Goal: Use online tool/utility: Utilize a website feature to perform a specific function

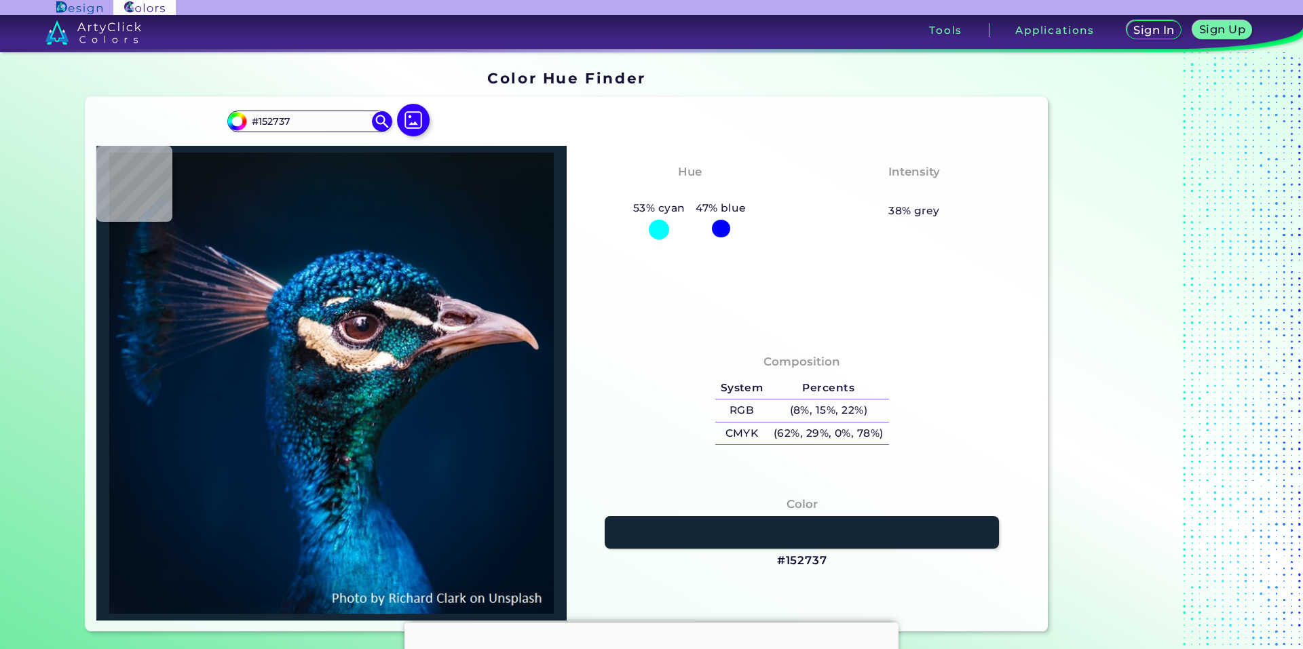
type input "#0e3142"
type input "#0E3142"
type input "#4d313f"
type input "#4D313F"
type input "#01243b"
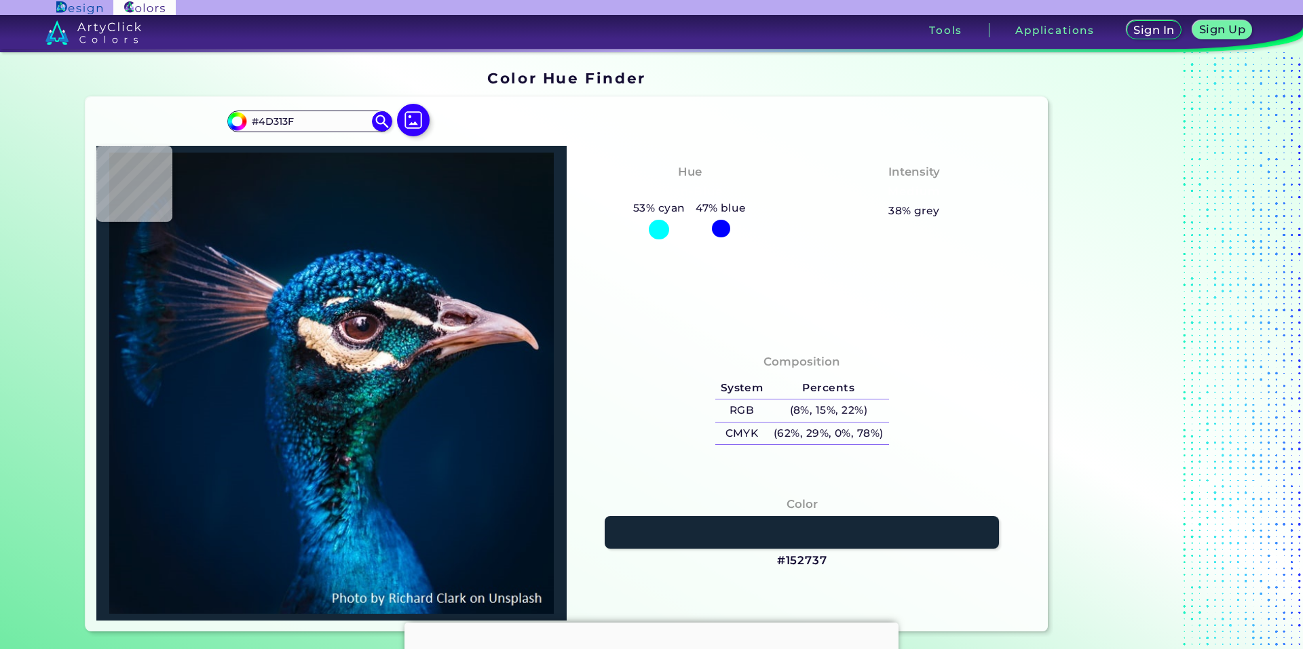
type input "#01243B"
type input "#01192e"
type input "#01192E"
type input "#04192a"
type input "#04192A"
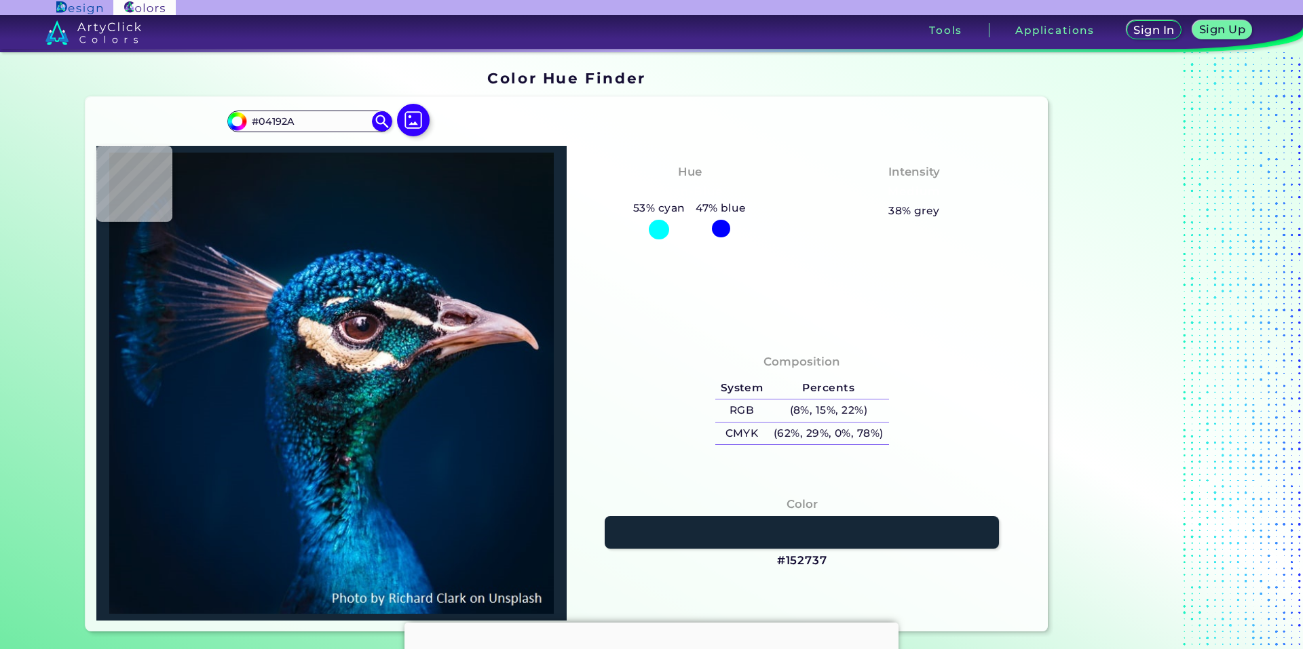
type input "#061826"
type input "#081623"
type input "#08161f"
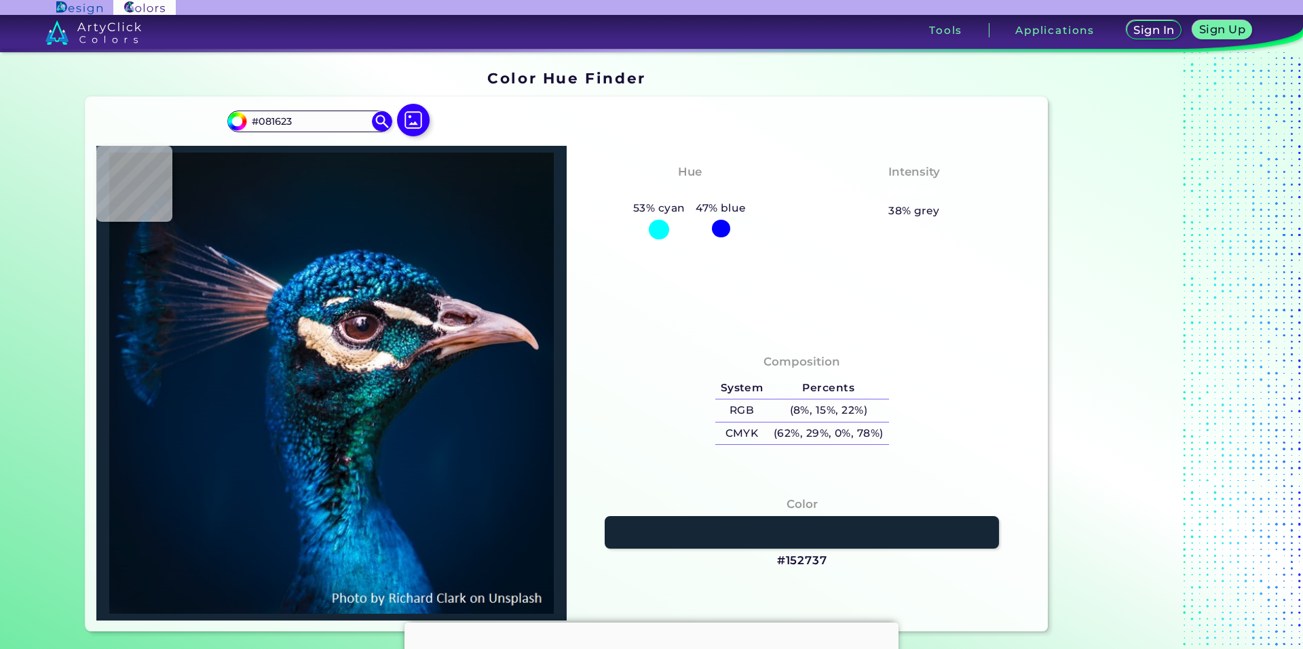
type input "#08161F"
type input "#07151e"
type input "#07151E"
type input "#08151e"
type input "#08151E"
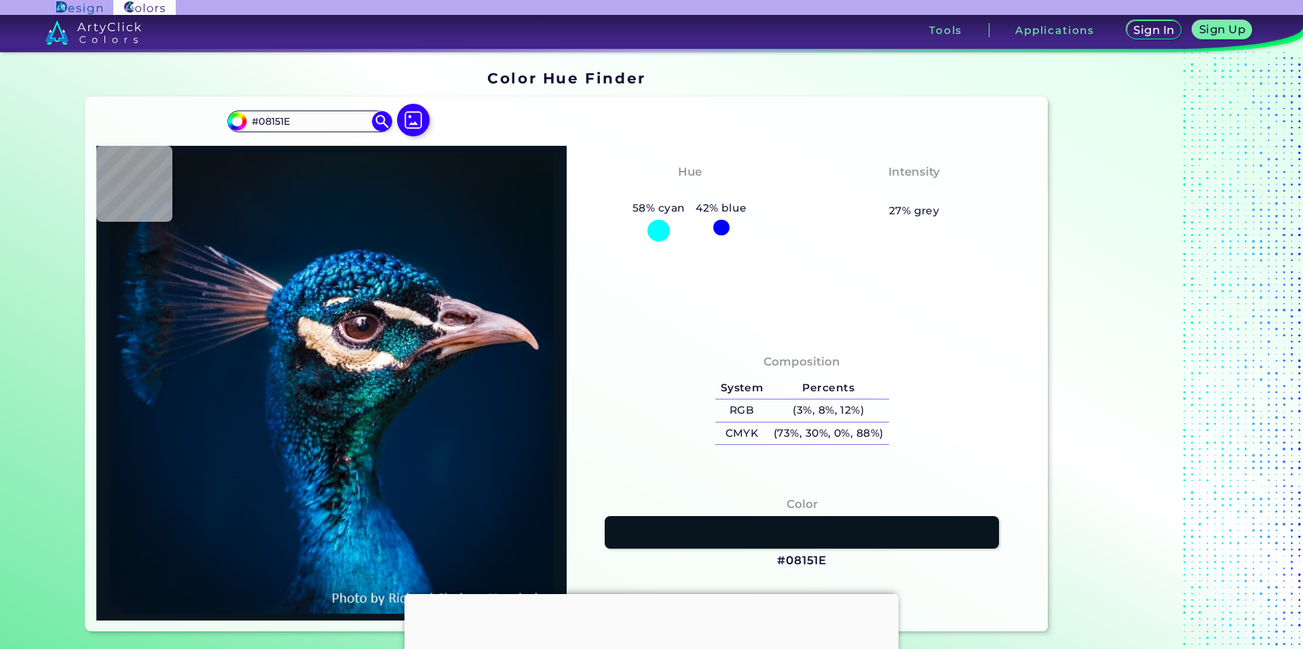
type input "#08141d"
type input "#08141D"
type input "#09131c"
type input "#09131C"
type input "#08151d"
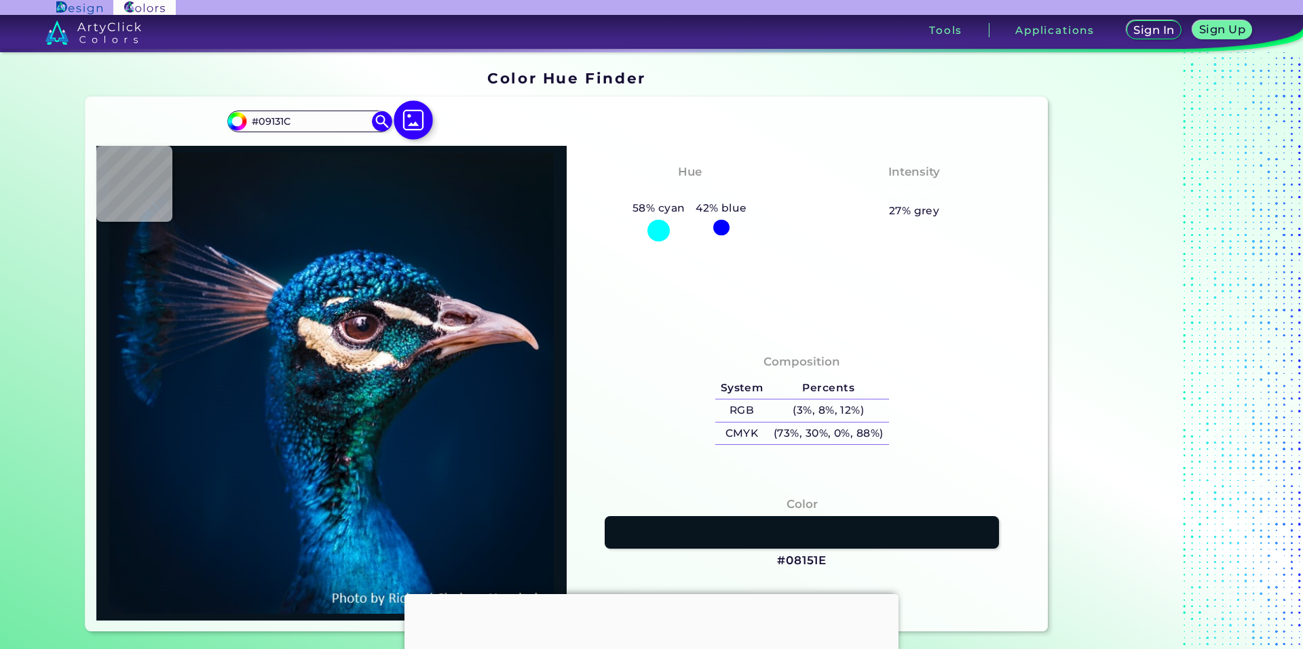
type input "#08151D"
type input "#0a141d"
type input "#0A141D"
type input "#09141d"
type input "#09141D"
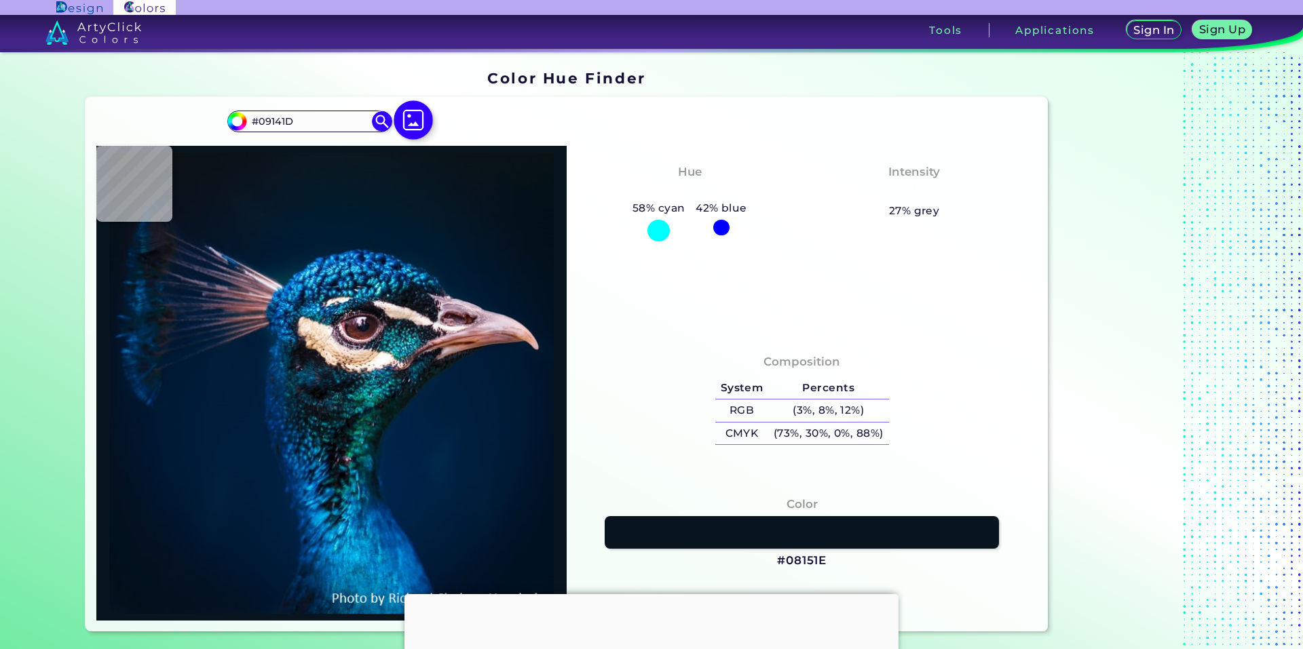
type input "#0a151b"
type input "#0A151B"
click at [413, 119] on img at bounding box center [413, 119] width 39 height 39
click at [0, 0] on input "file" at bounding box center [0, 0] width 0 height 0
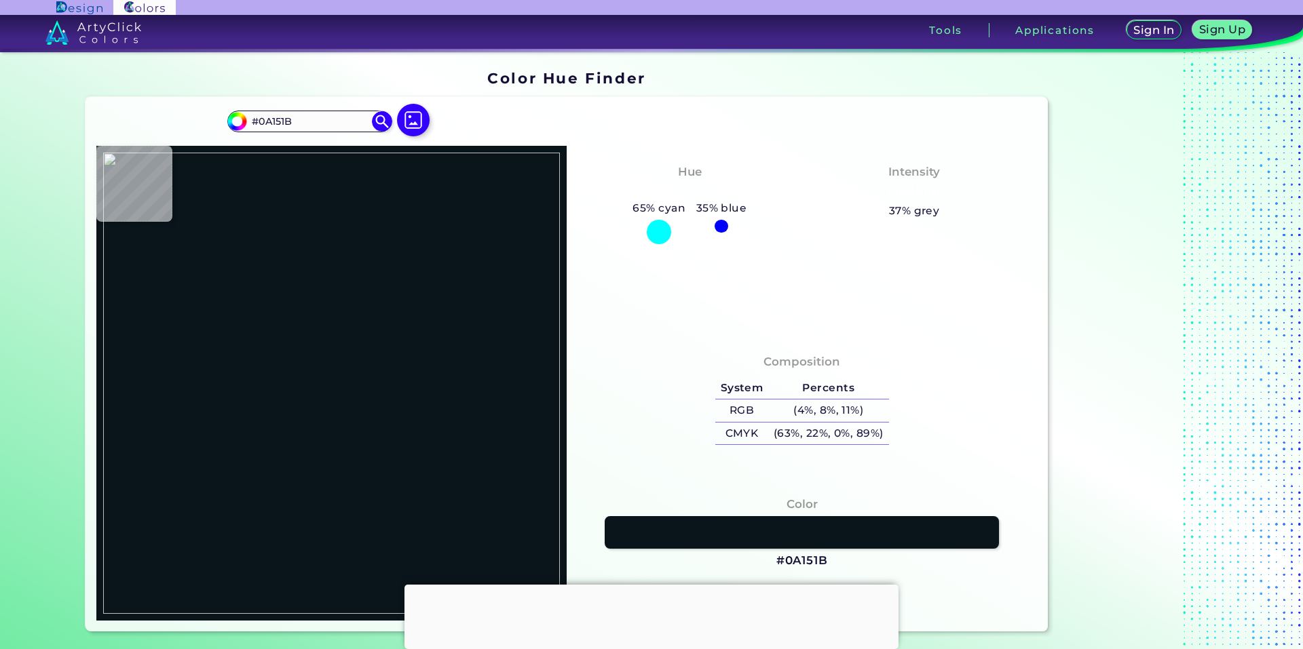
type input "#000000"
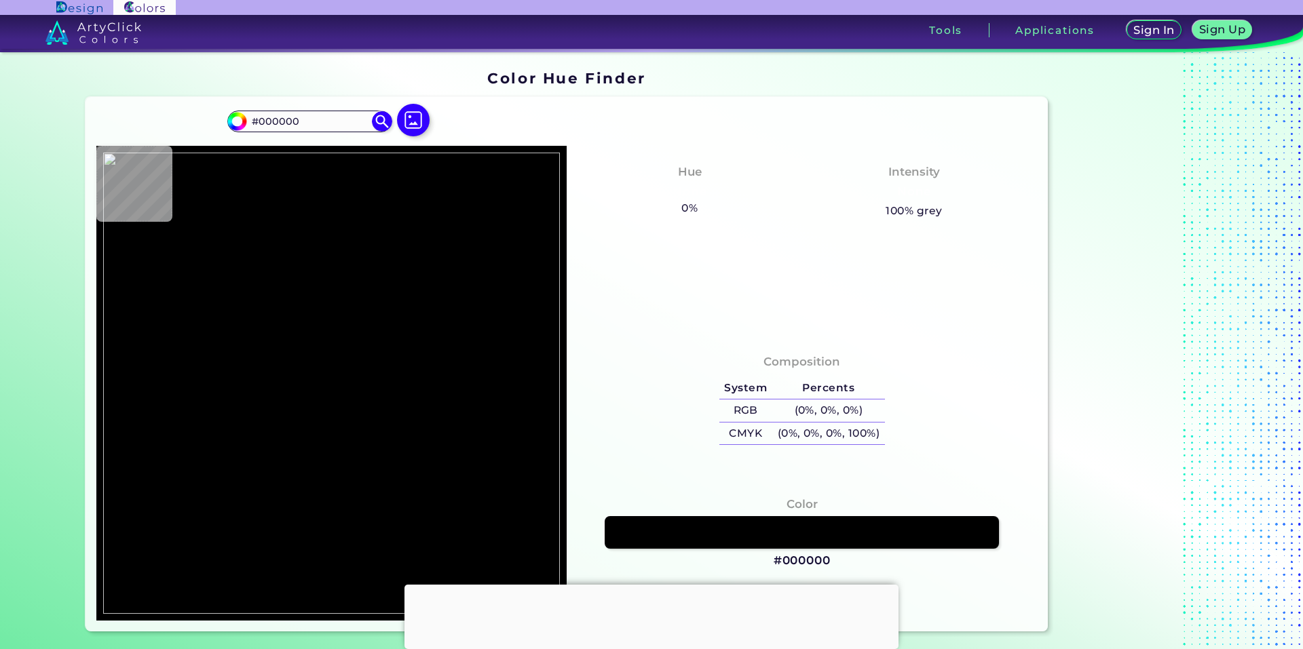
type input "#8e919a"
type input "#8E919A"
type input "#b07b95"
type input "#B07B95"
type input "#513951"
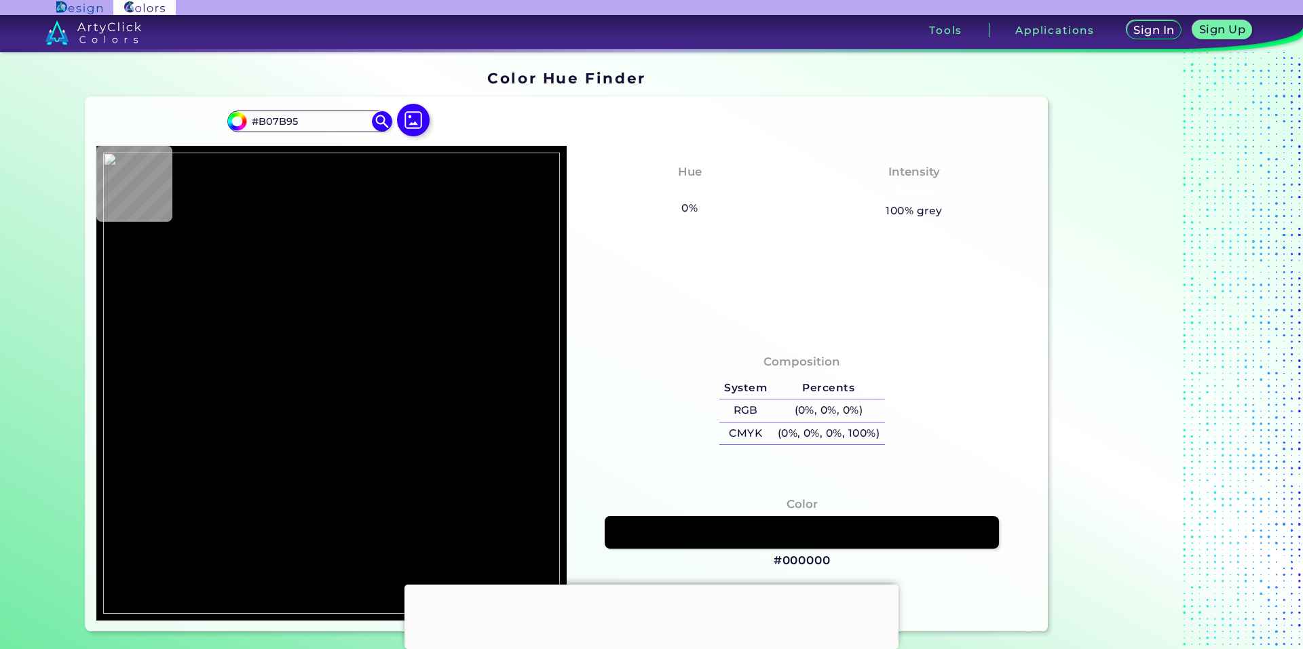
type input "#513951"
type input "#b2758e"
type input "#B2758E"
type input "#cf8fa9"
type input "#CF8FA9"
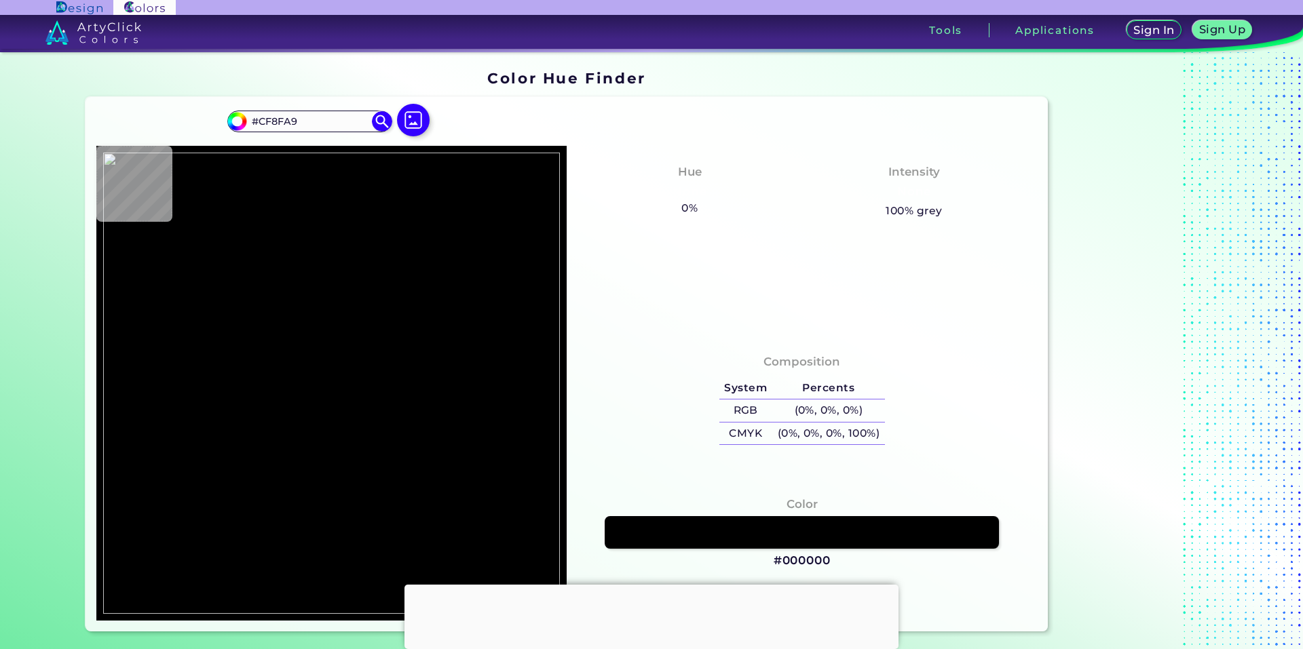
type input "#b7768e"
type input "#B7768E"
type input "#af6a84"
type input "#AF6A84"
type input "#c07a96"
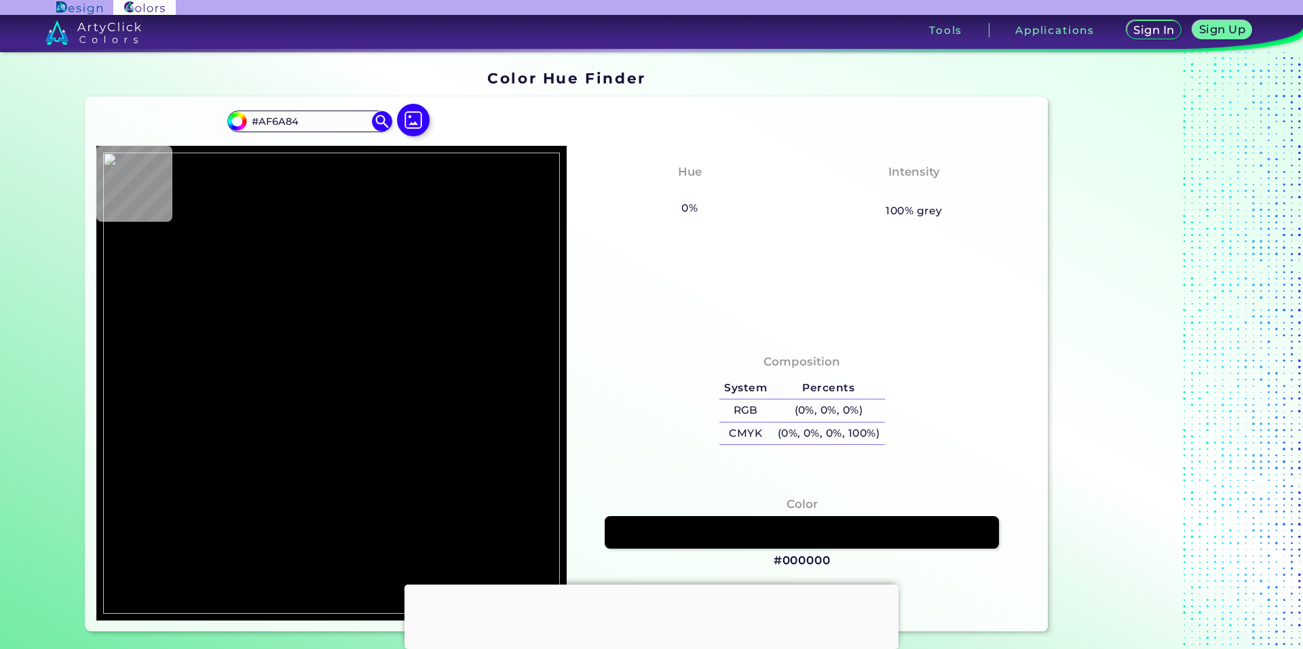
type input "#C07A96"
type input "#bc7692"
type input "#BC7692"
type input "#c28197"
type input "#C28197"
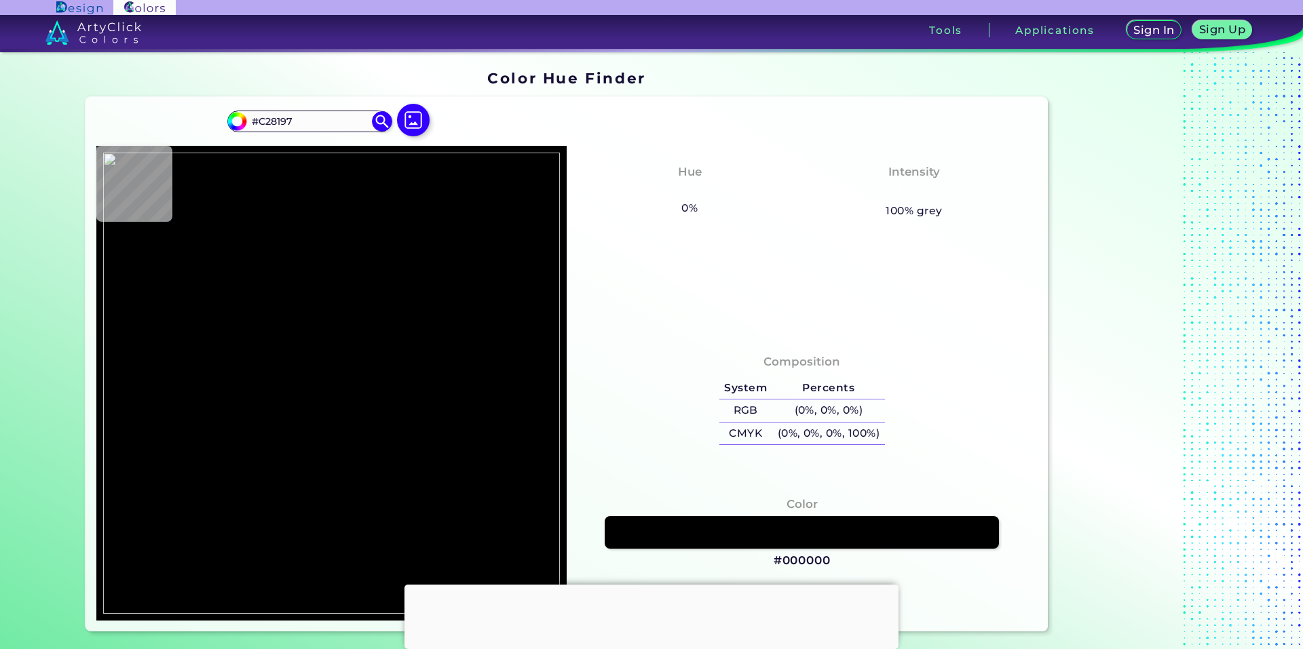
type input "#b7758f"
type input "#B7758F"
type input "#d38ea6"
type input "#D38EA6"
type input "#b3718d"
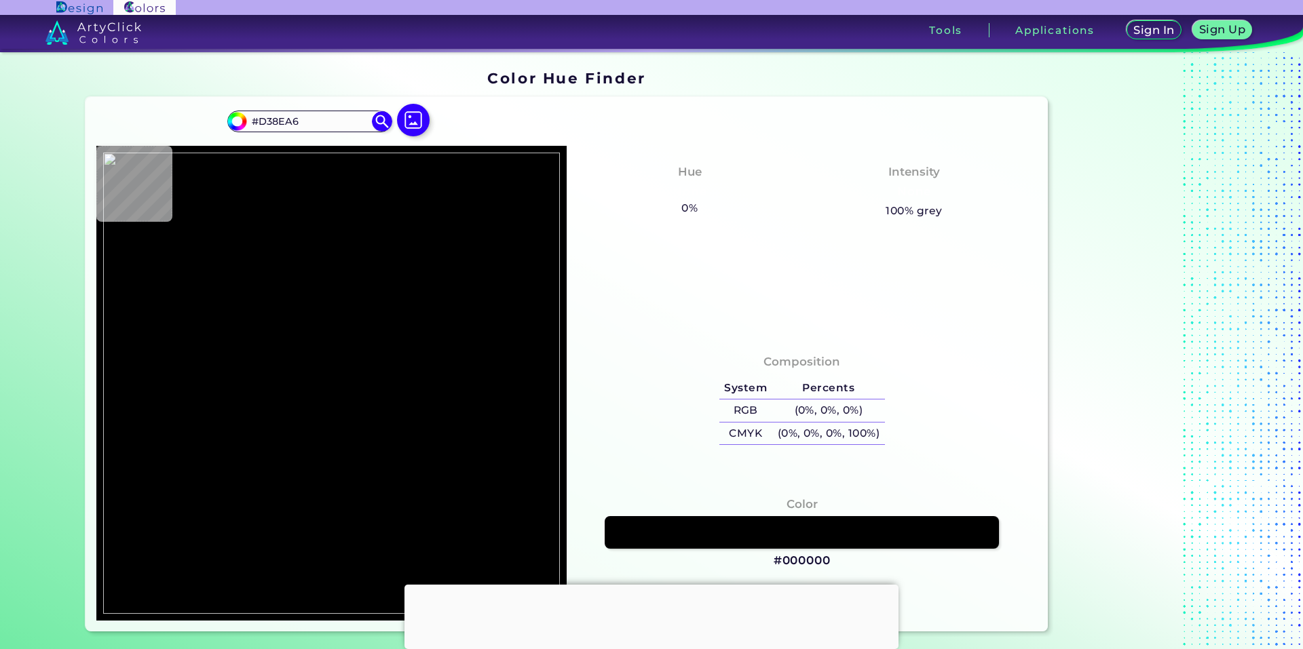
type input "#B3718D"
type input "#9e5c77"
type input "#9E5C77"
type input "#c989a1"
type input "#C989A1"
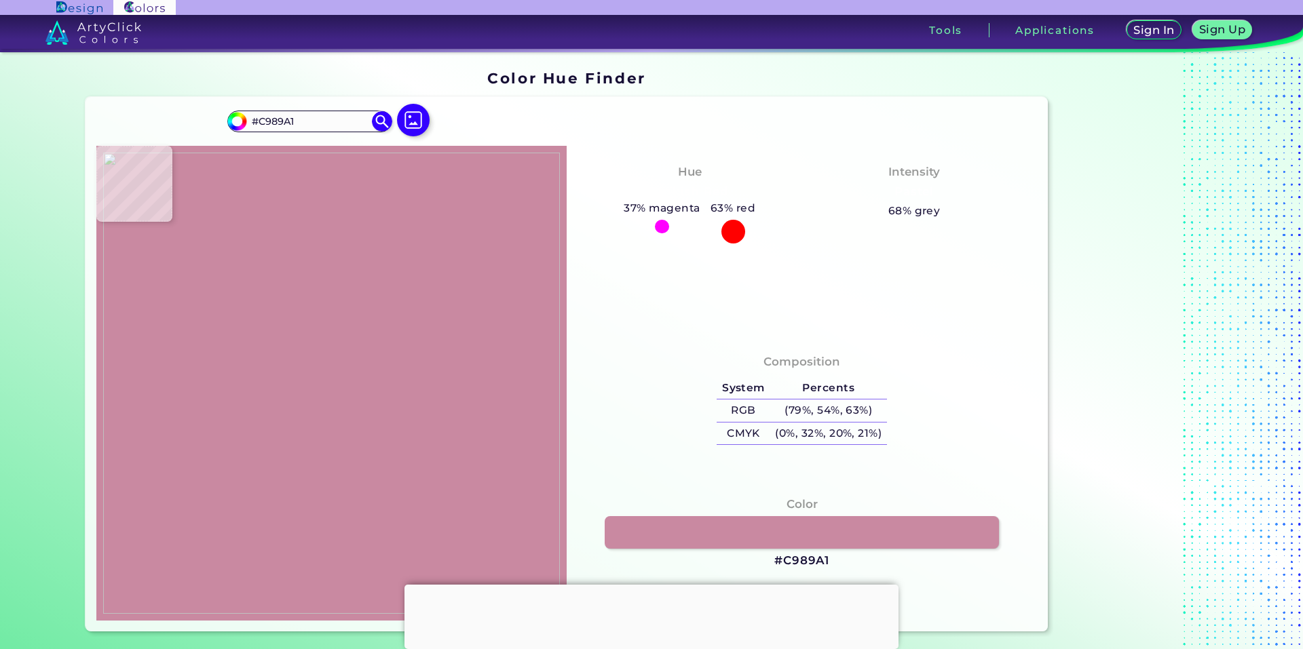
type input "#96556d"
type input "#96556D"
type input "#98536f"
type input "#98536F"
type input "#762d45"
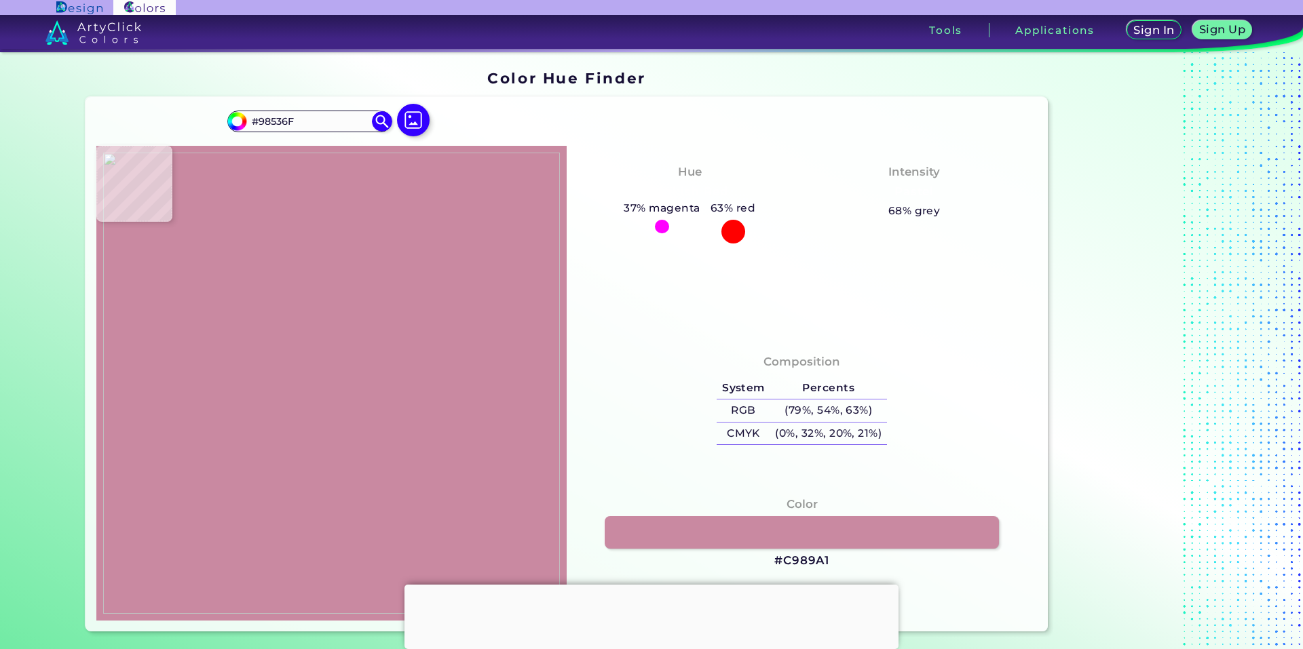
type input "#762D45"
type input "#d495aa"
type input "#D495AA"
type input "#da96af"
type input "#DA96AF"
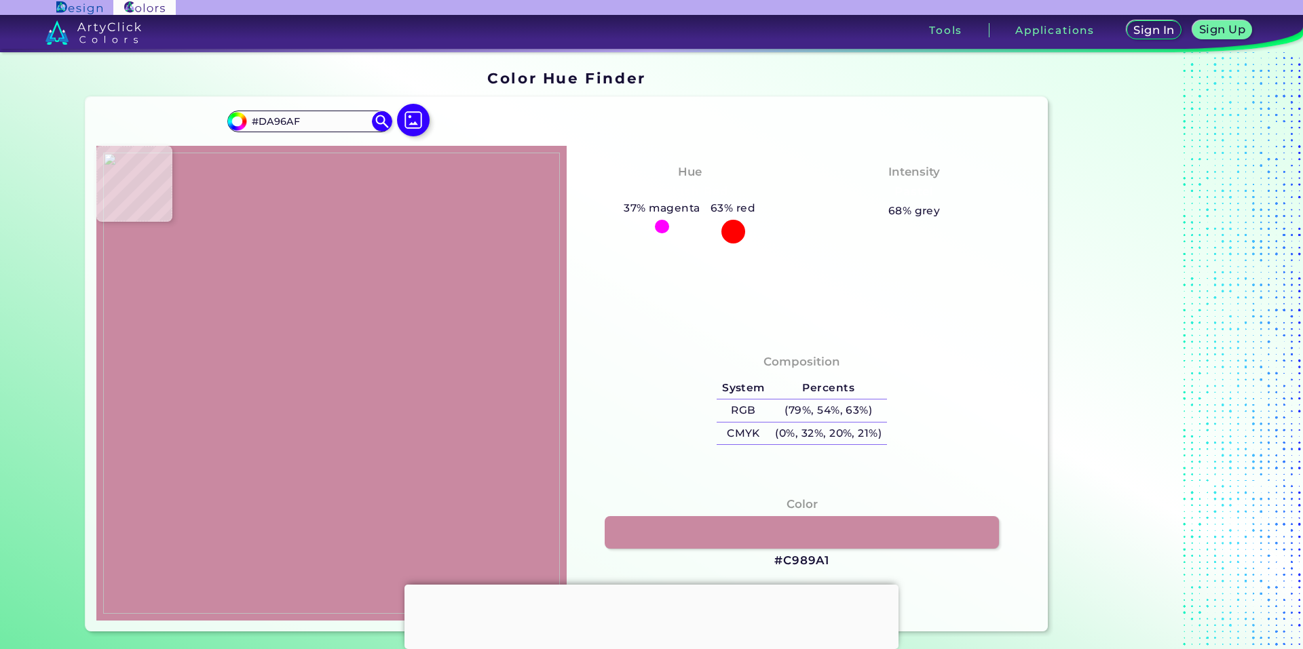
type input "#e39eba"
type input "#E39EBA"
type input "#66203b"
type input "#66203B"
type input "#843655"
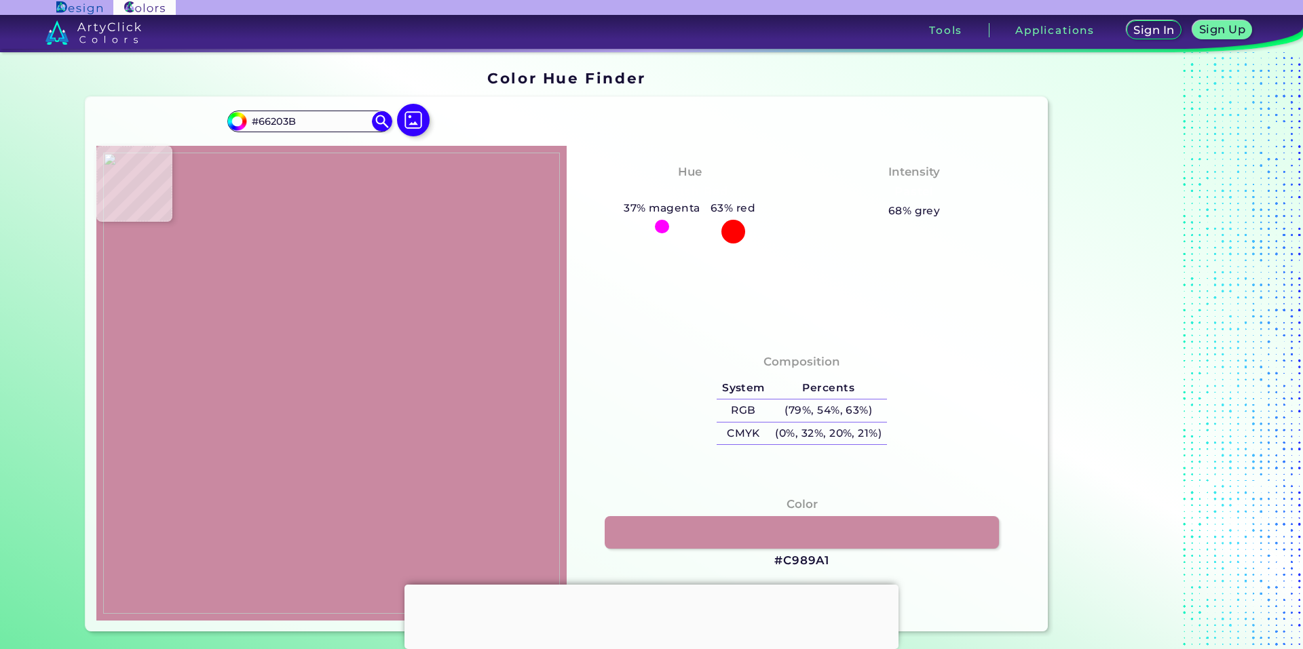
type input "#843655"
type input "#762f4d"
type input "#762F4D"
type input "#8b4c66"
type input "#8B4C66"
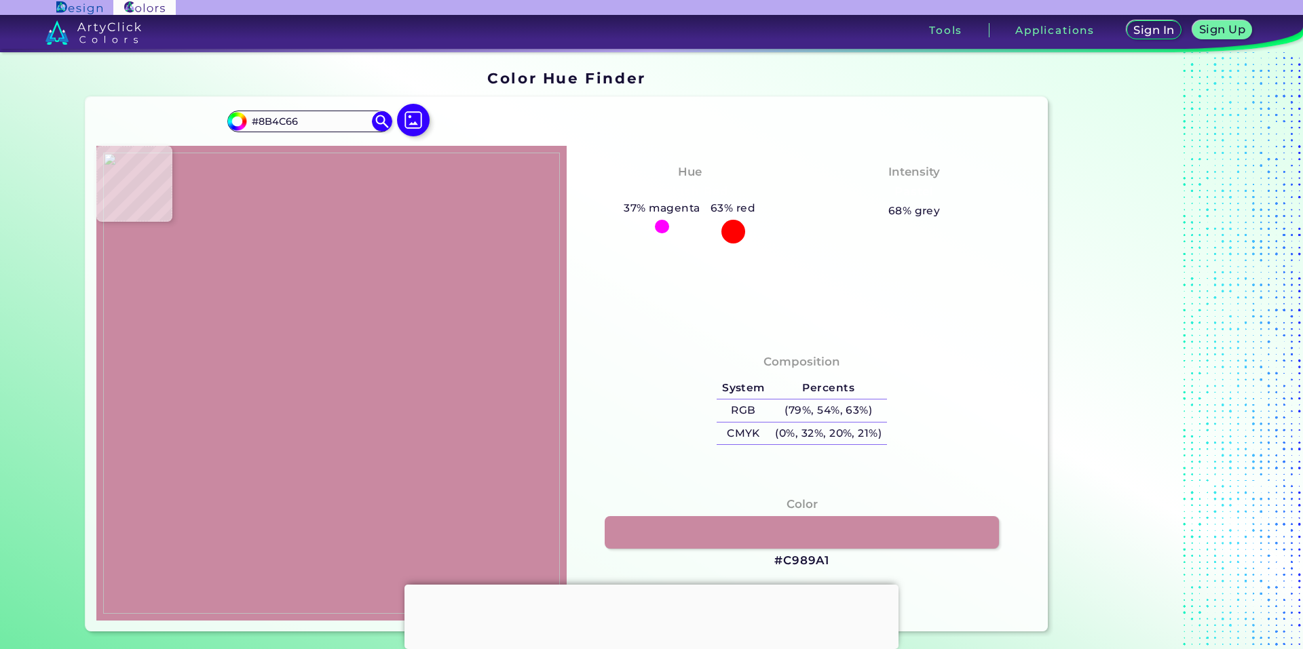
type input "#c07794"
type input "#C07794"
type input "#ab6d84"
type input "#AB6D84"
type input "#d793af"
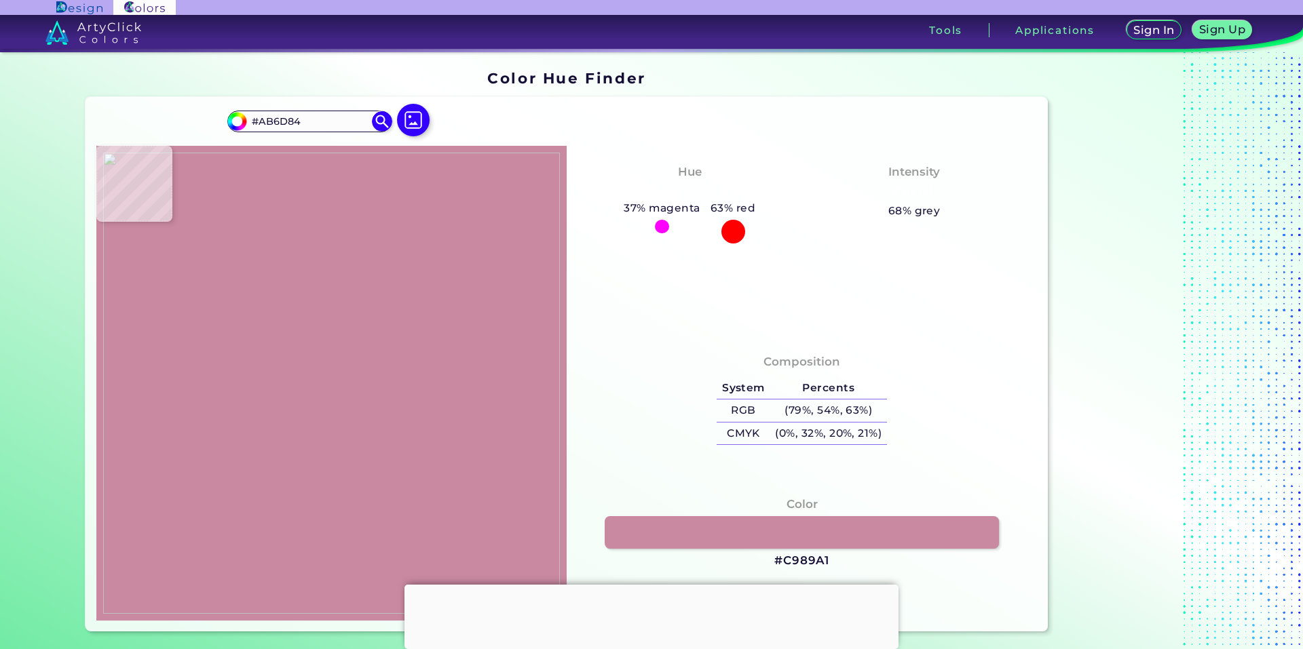
type input "#D793AF"
type input "#be8097"
type input "#BE8097"
type input "#f8c5db"
type input "#F8C5DB"
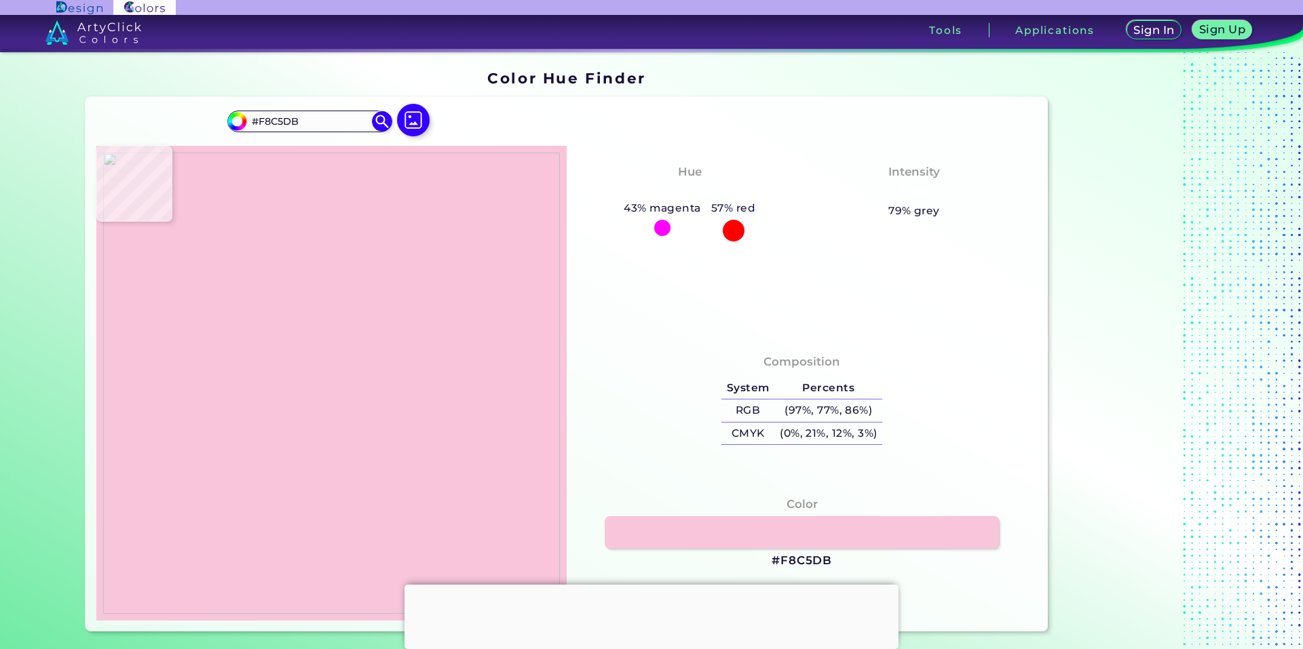
type input "#e9abbe"
type input "#E9ABBE"
type input "#d290ac"
type input "#D290AC"
type input "#c3829a"
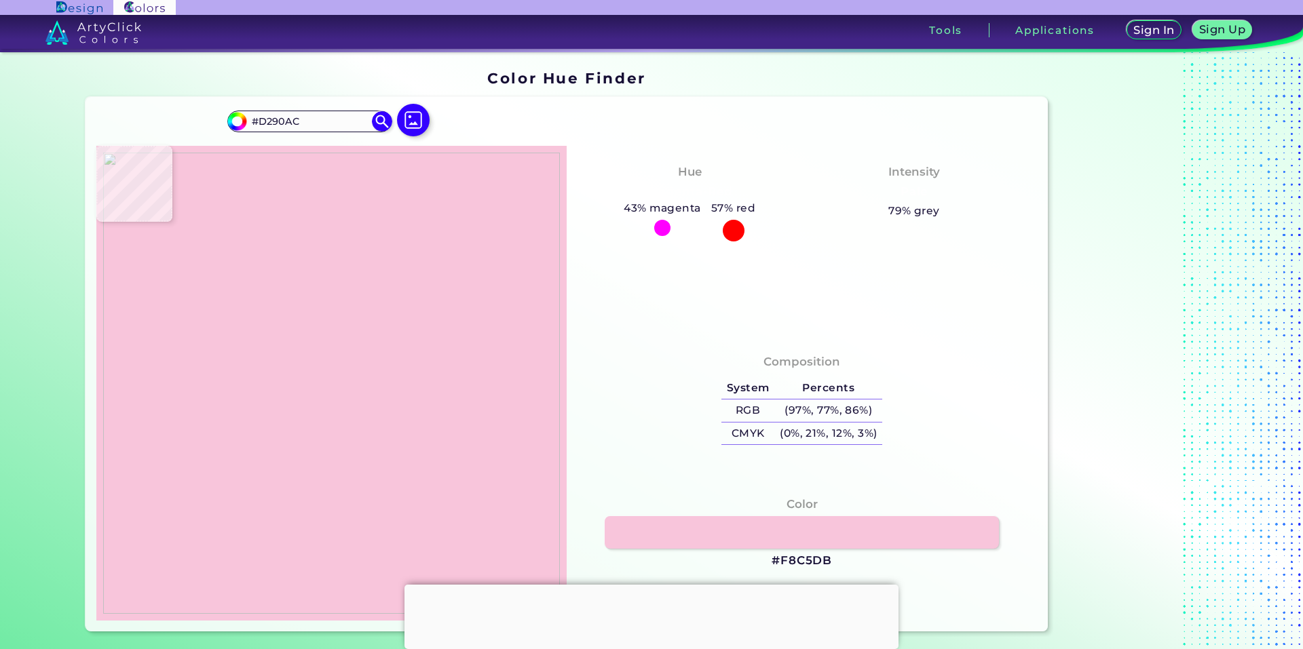
type input "#C3829A"
type input "#d296b1"
type input "#D296B1"
type input "#f7bed3"
type input "#F7BED3"
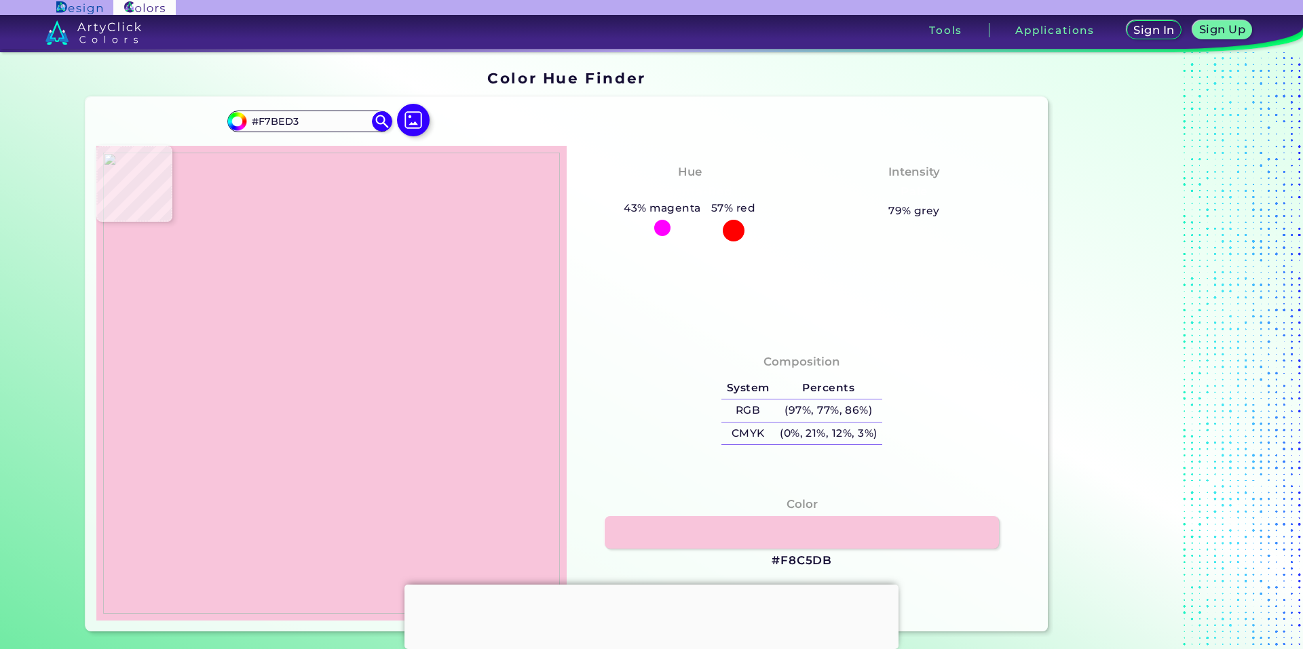
type input "#9a6278"
type input "#9A6278"
type input "#cf98ab"
type input "#CF98AB"
type input "#ebb2c5"
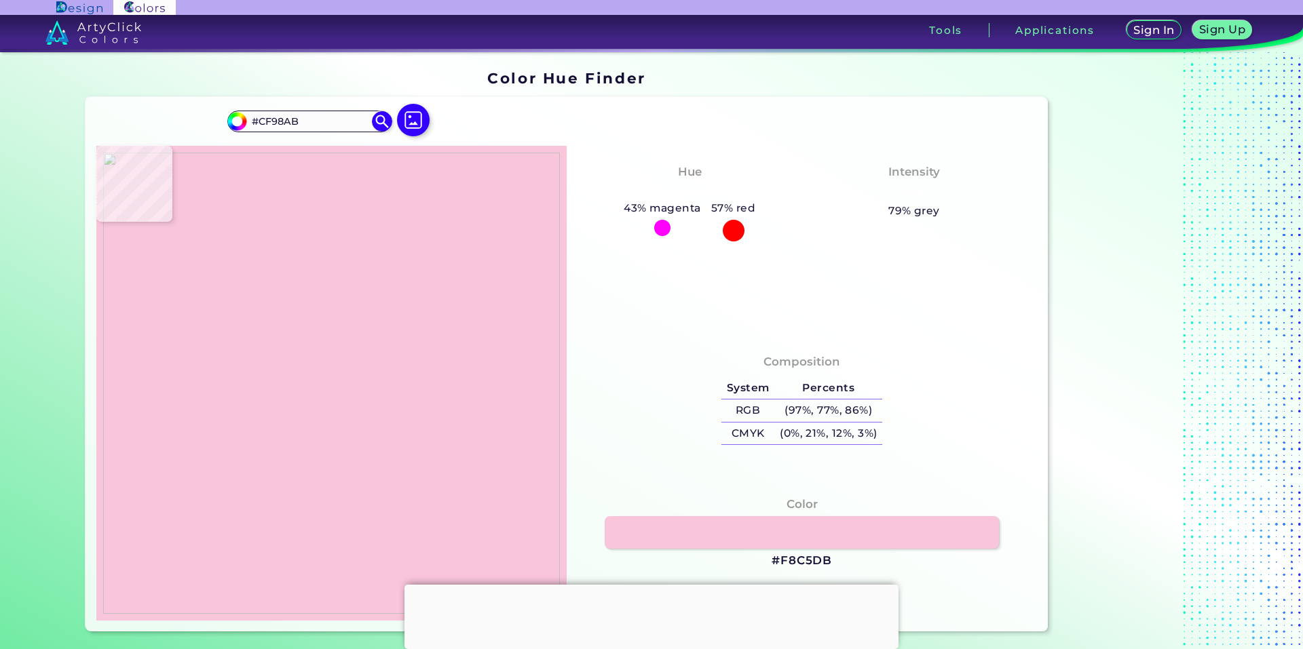
type input "#EBB2C5"
type input "#cb8fa6"
type input "#CB8FA6"
type input "#c58aa0"
type input "#C58AA0"
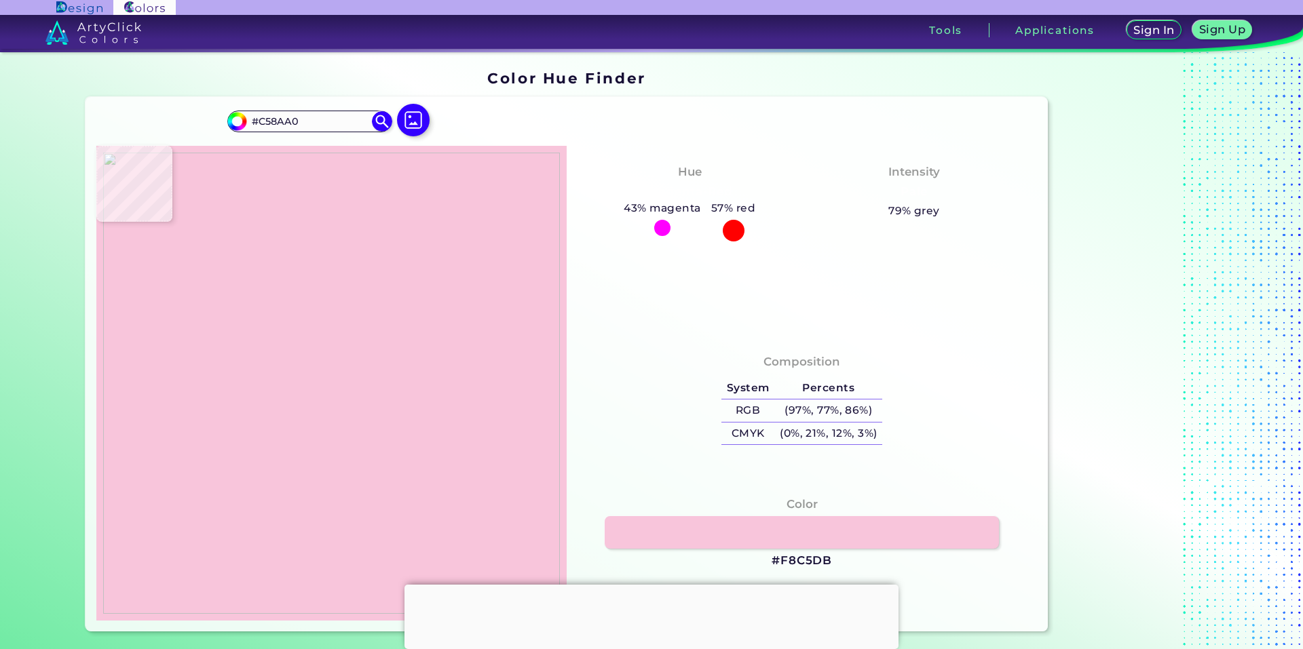
type input "#dba5bc"
type input "#DBA5BC"
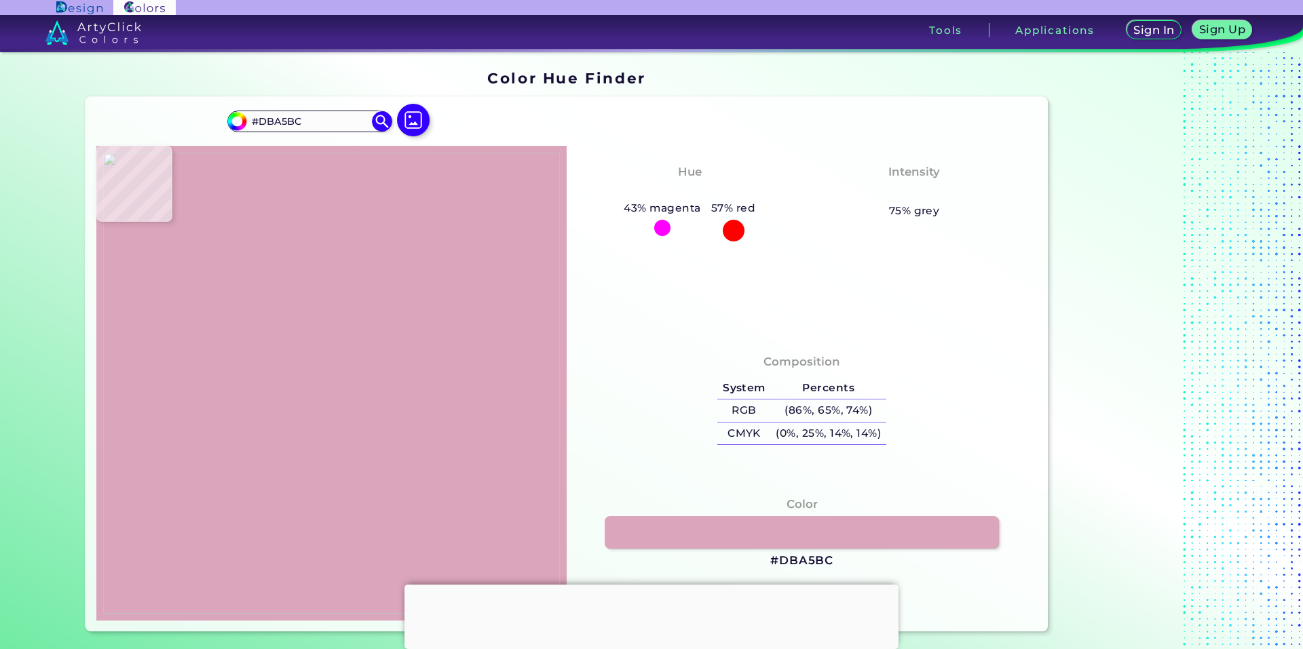
type input "#ba7e97"
type input "#BA7E97"
type input "#c489a1"
type input "#C489A1"
type input "#c58fa5"
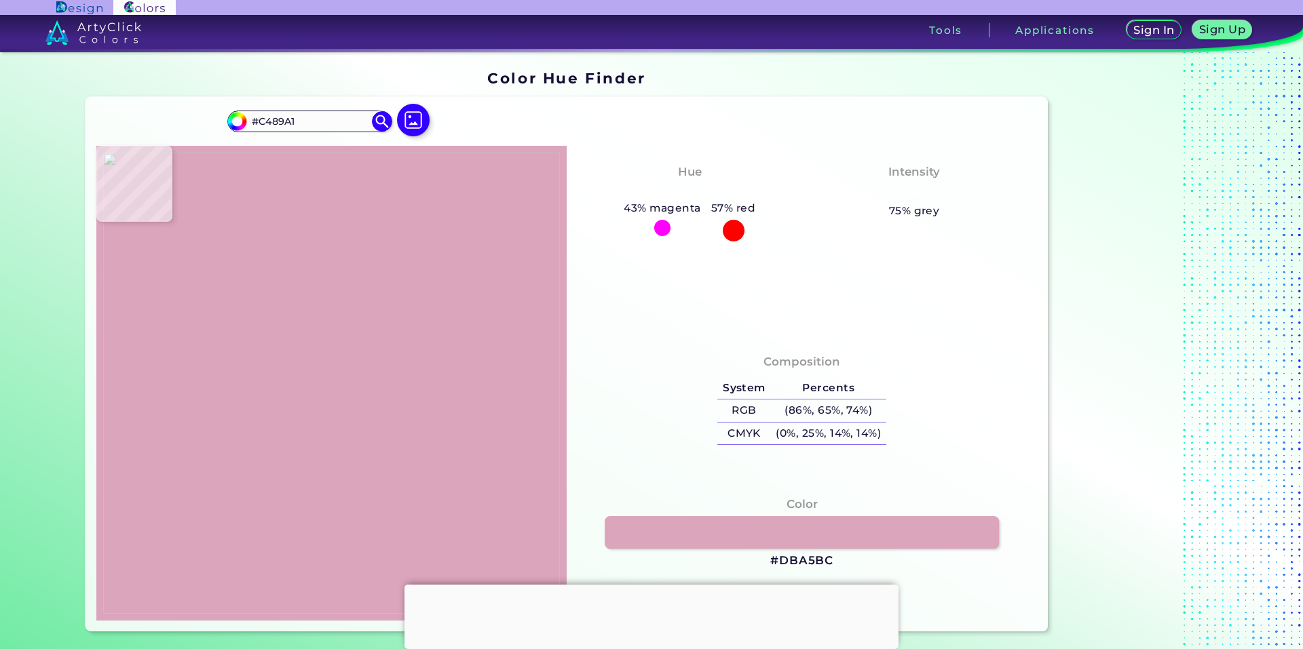
type input "#C58FA5"
type input "#e2a8c0"
type input "#E2A8C0"
type input "#e6b0c1"
type input "#E6B0C1"
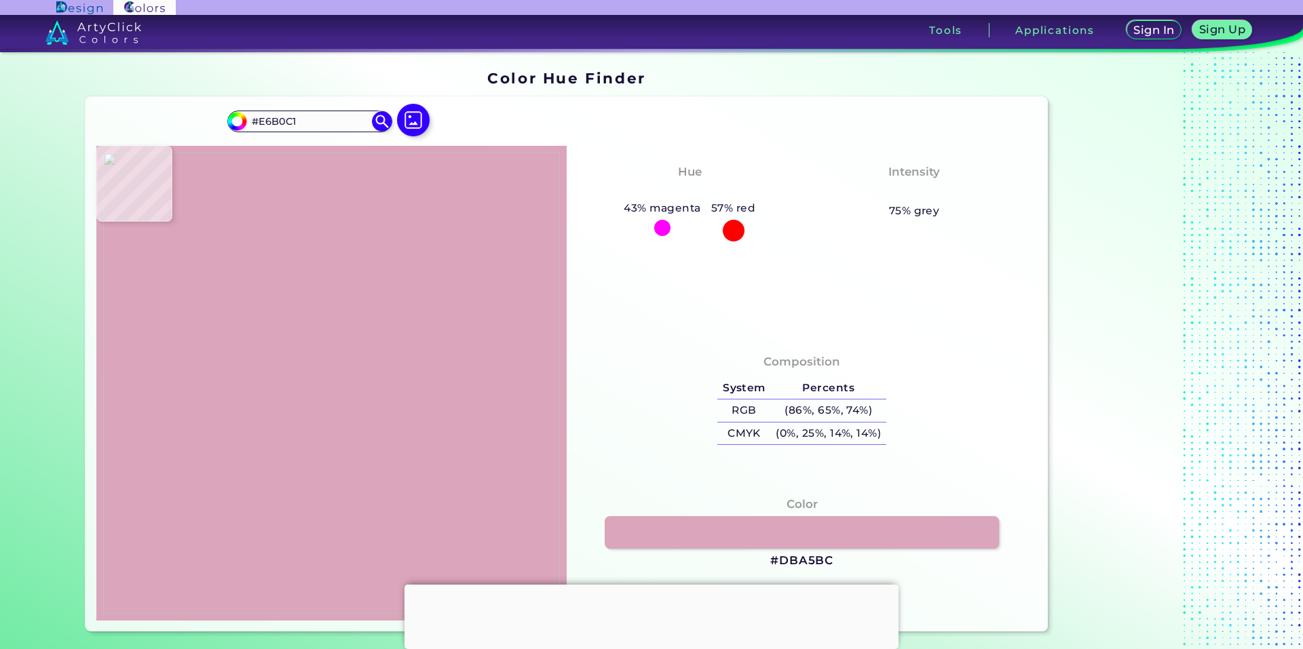
type input "#a3657c"
type input "#A3657C"
type input "#a9607e"
type input "#A9607E"
type input "#d199aa"
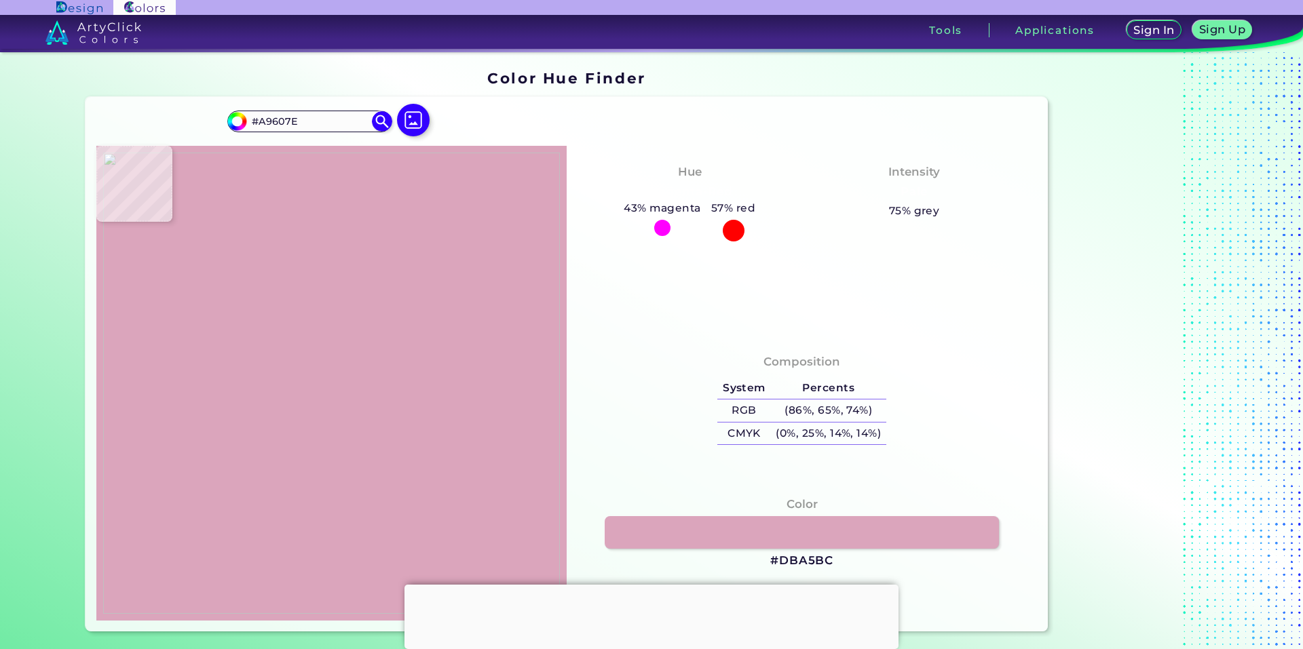
type input "#D199AA"
type input "#b96c87"
type input "#B96C87"
type input "#e9a6bb"
type input "#E9A6BB"
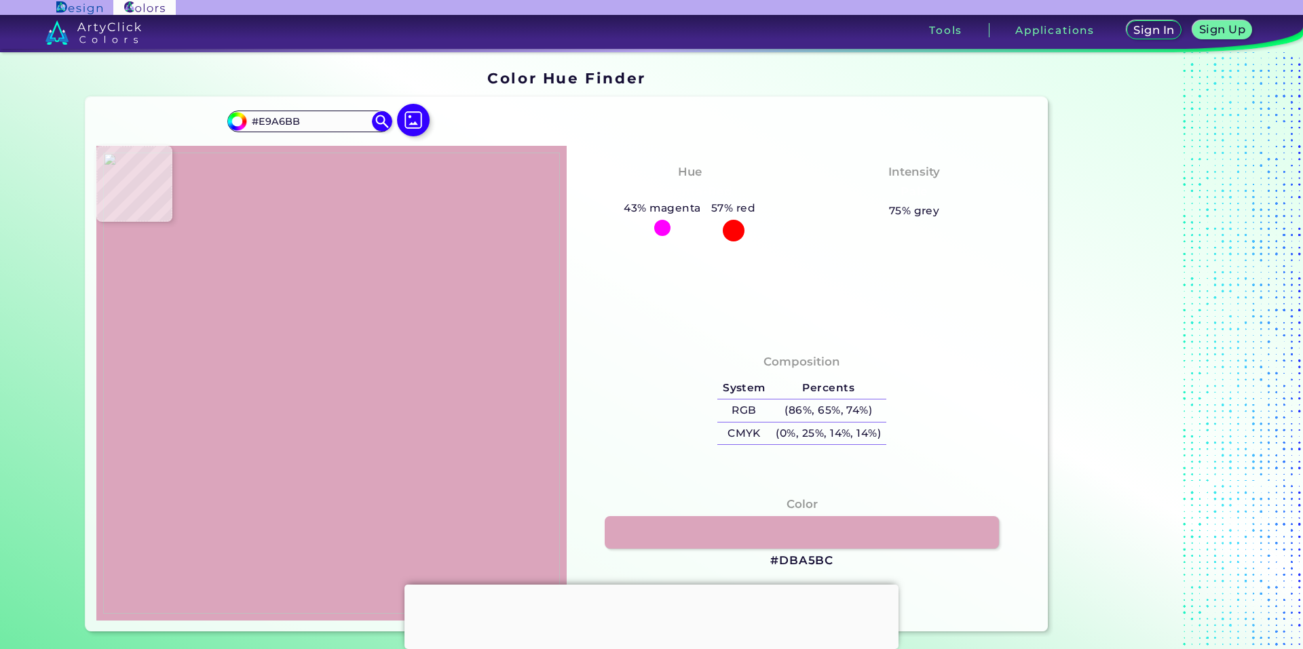
type input "#b0708a"
type input "#B0708A"
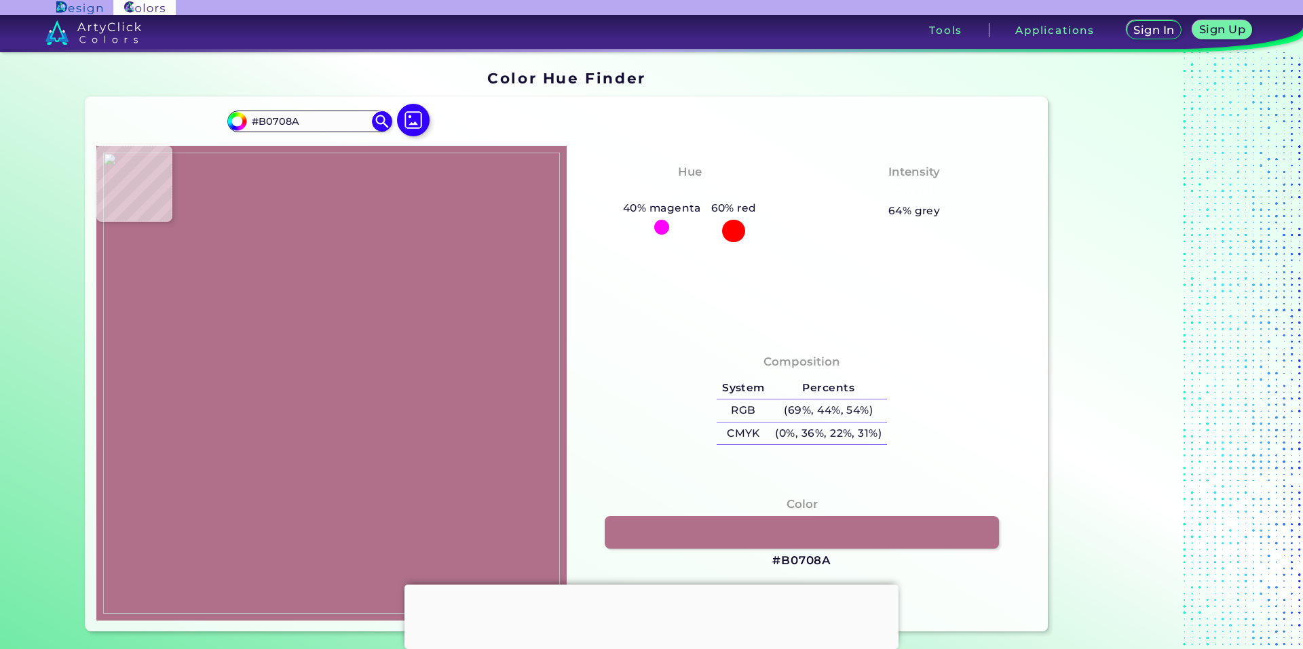
type input "#d696ae"
type input "#D696AE"
type input "#a15c78"
type input "#A15C78"
type input "#c4819c"
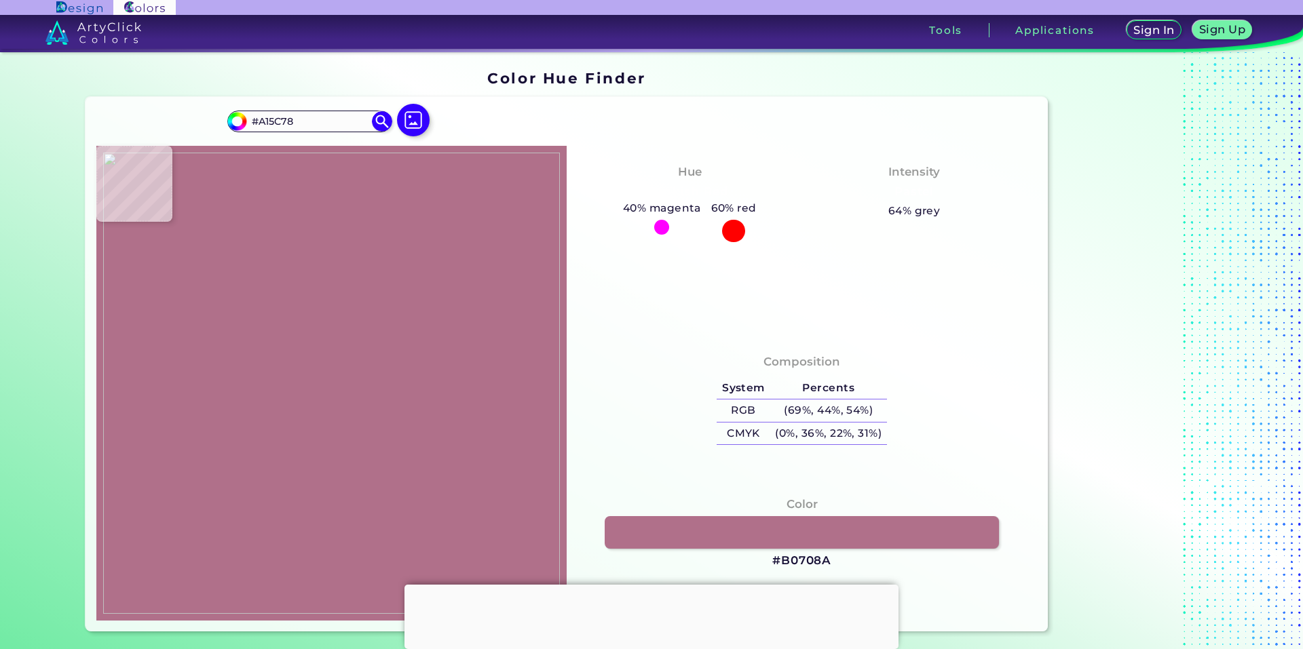
type input "#C4819C"
type input "#d08ba5"
type input "#D08BA5"
type input "#bb7692"
type input "#BB7692"
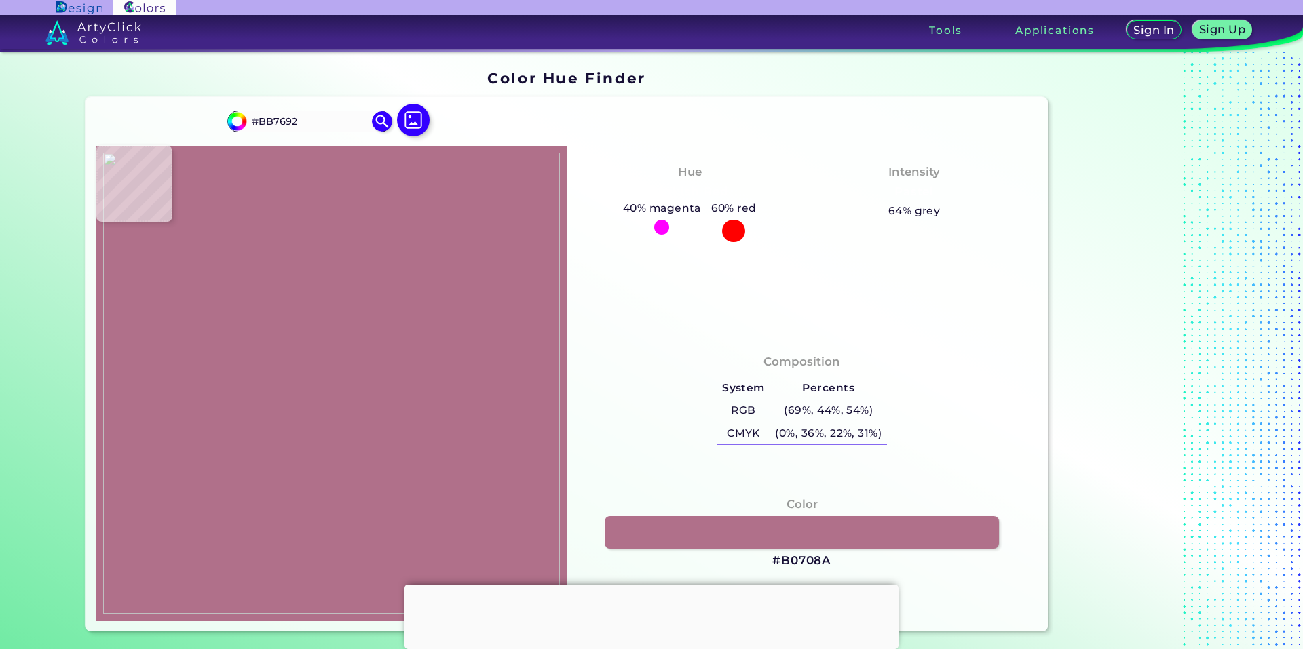
type input "#ac6682"
type input "#AC6682"
type input "#954f6b"
type input "#954F6B"
type input "#c887a1"
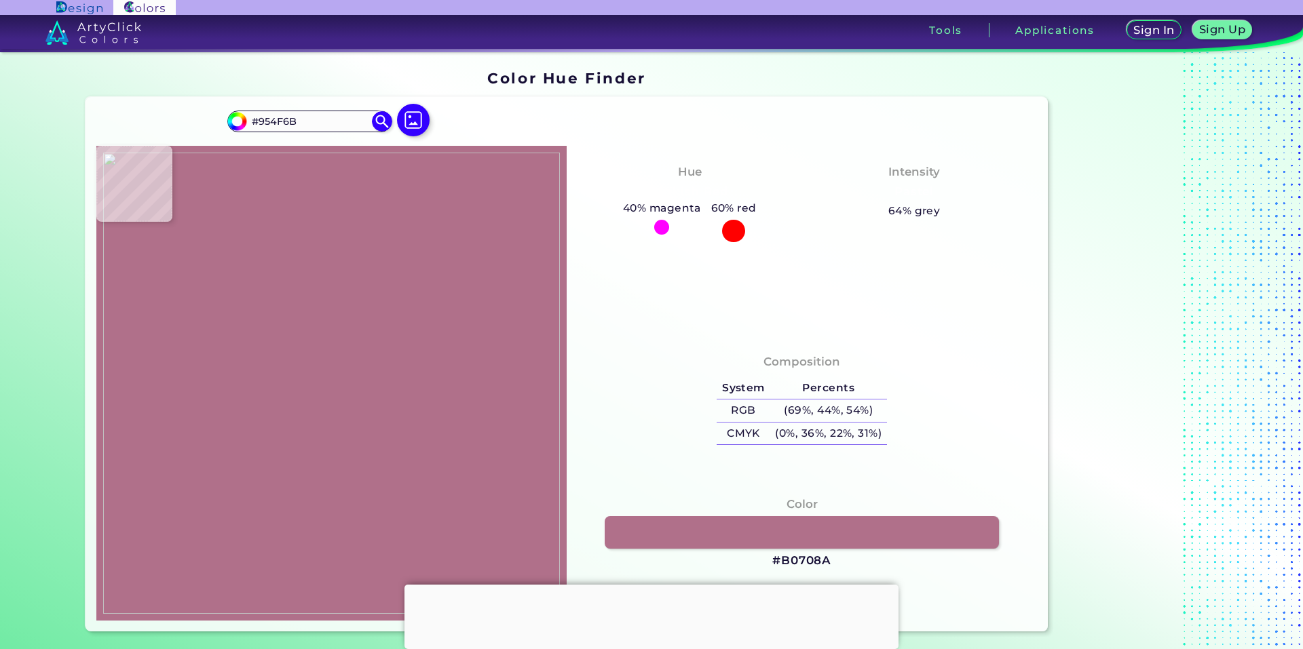
type input "#C887A1"
type input "#d193ac"
type input "#D193AC"
type input "#cc8aa5"
type input "#CC8AA5"
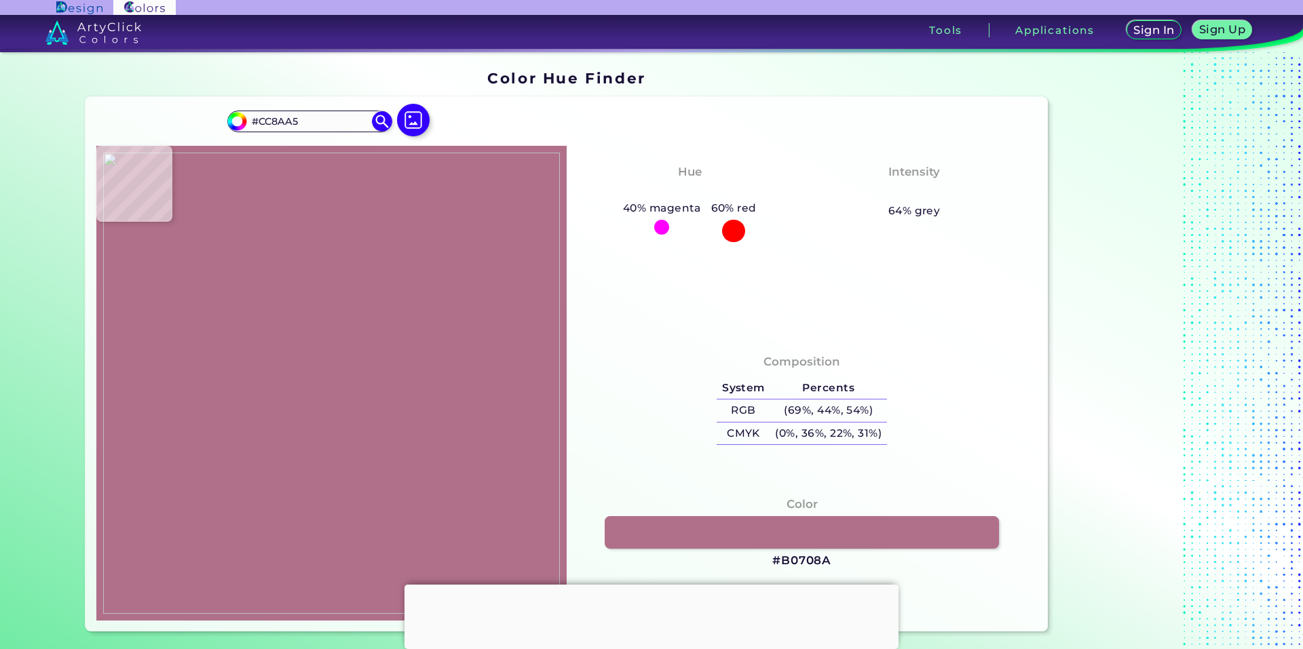
type input "#e4a6bd"
type input "#E4A6BD"
type input "#d096ac"
type input "#D096AC"
type input "#db9db2"
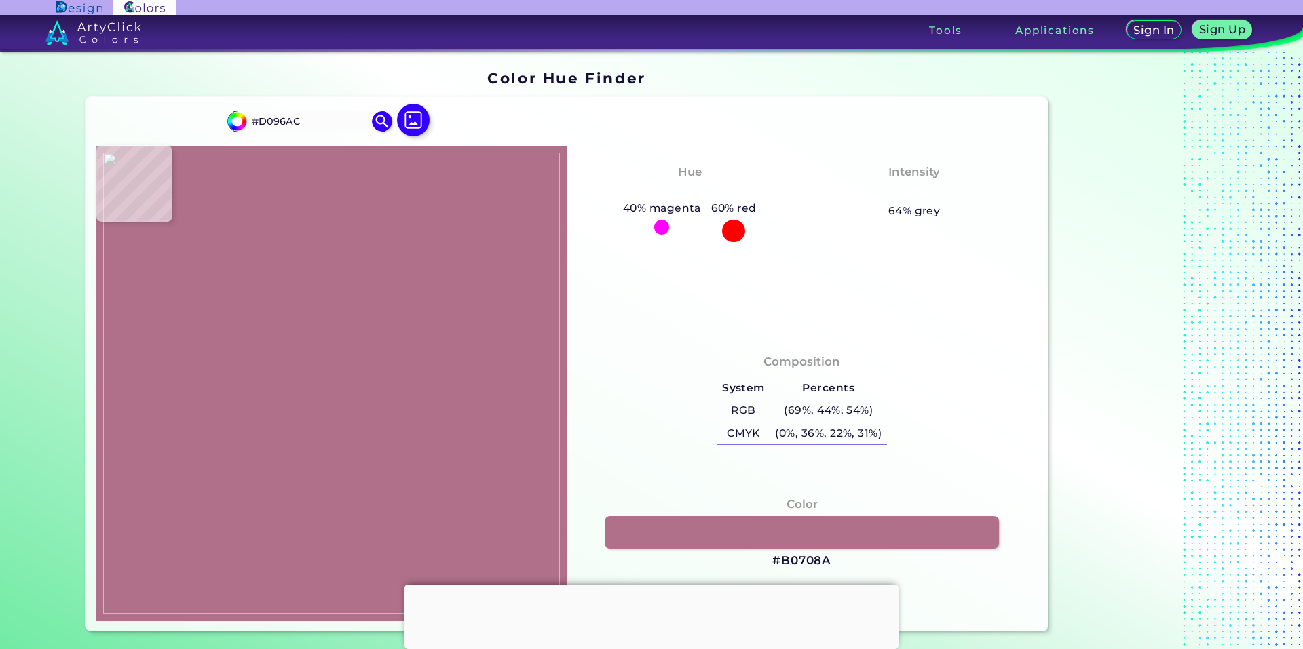
type input "#DB9DB2"
type input "#c08398"
type input "#C08398"
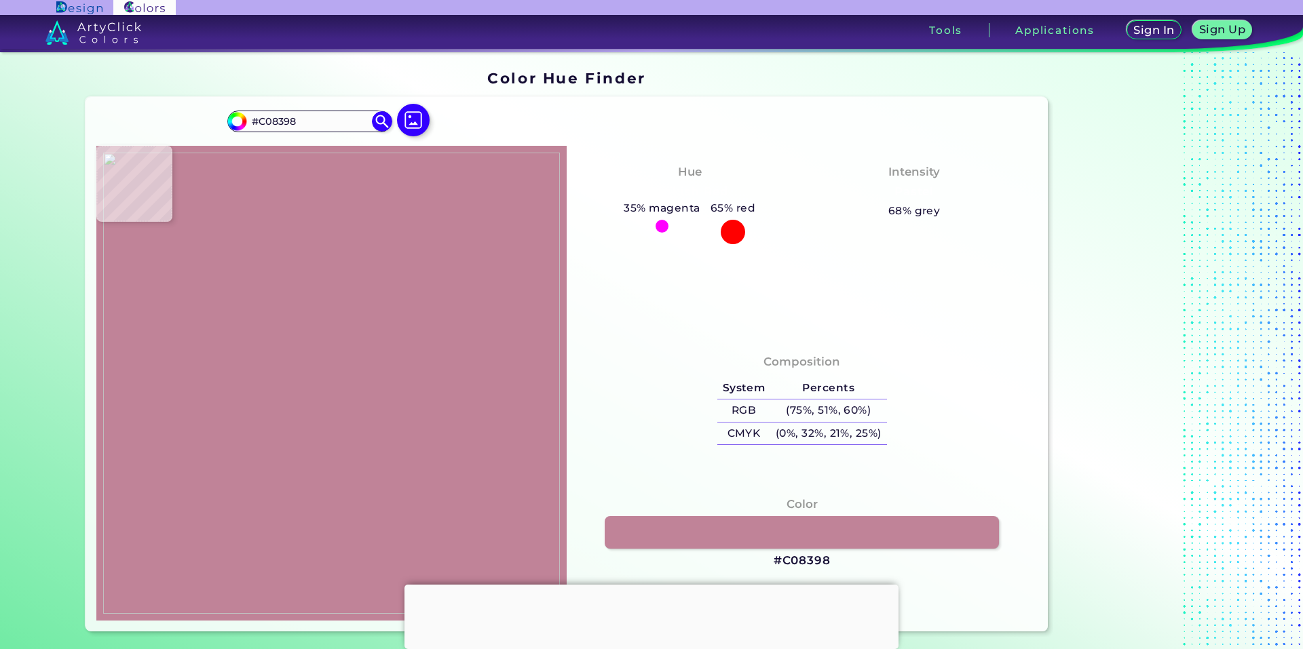
type input "#bc8195"
type input "#BC8195"
type input "#bf849a"
type input "#BF849A"
type input "#c4899f"
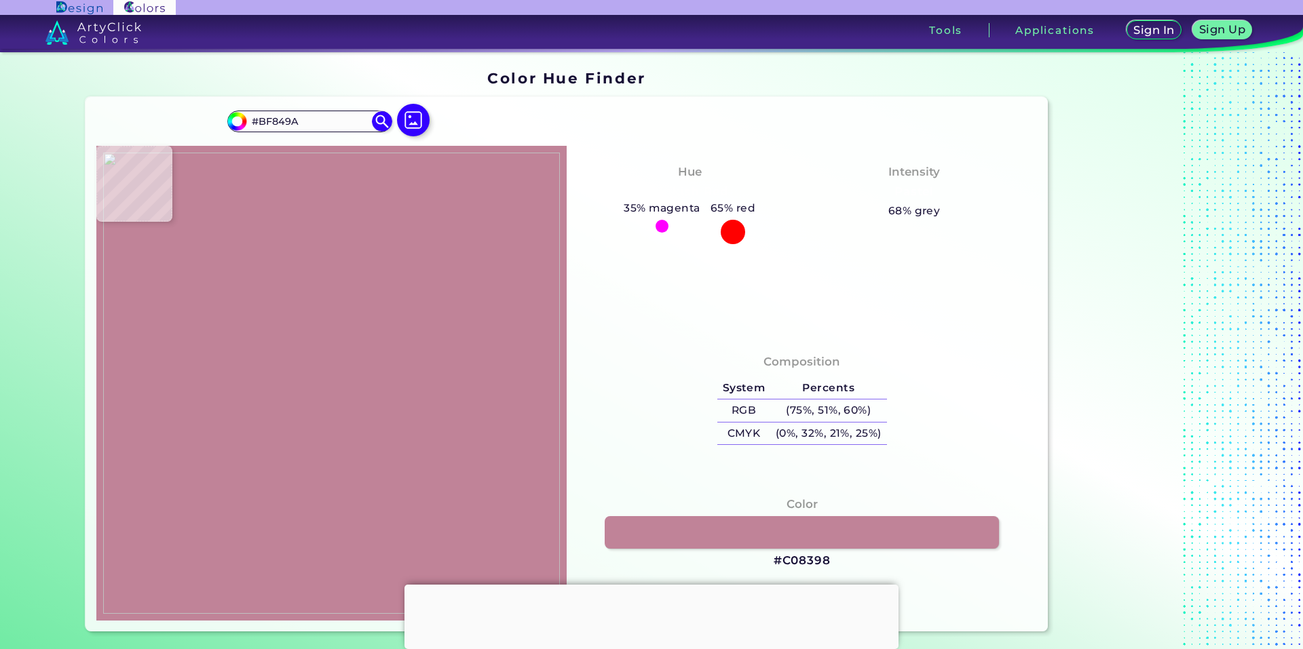
type input "#C4899F"
type input "#ca8fa5"
type input "#CA8FA5"
type input "#ae7087"
type input "#AE7087"
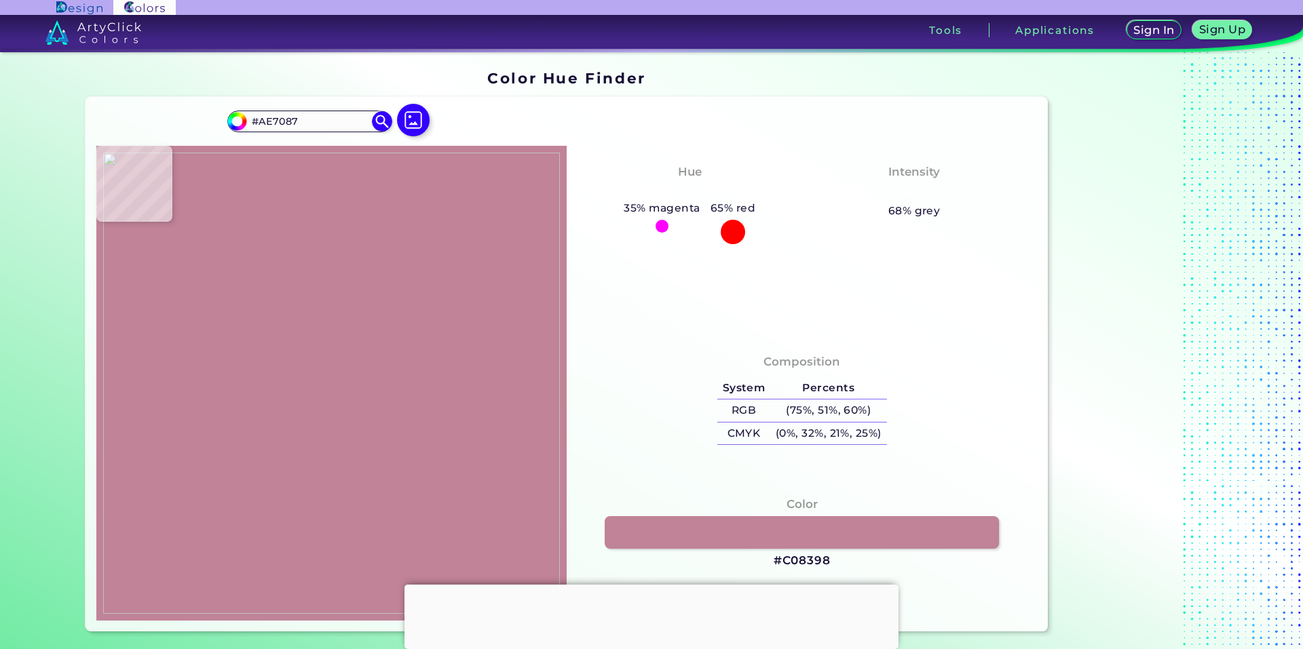
type input "#aa6c83"
type input "#AA6C83"
type input "#b5778e"
type input "#B5778E"
type input "#c8879f"
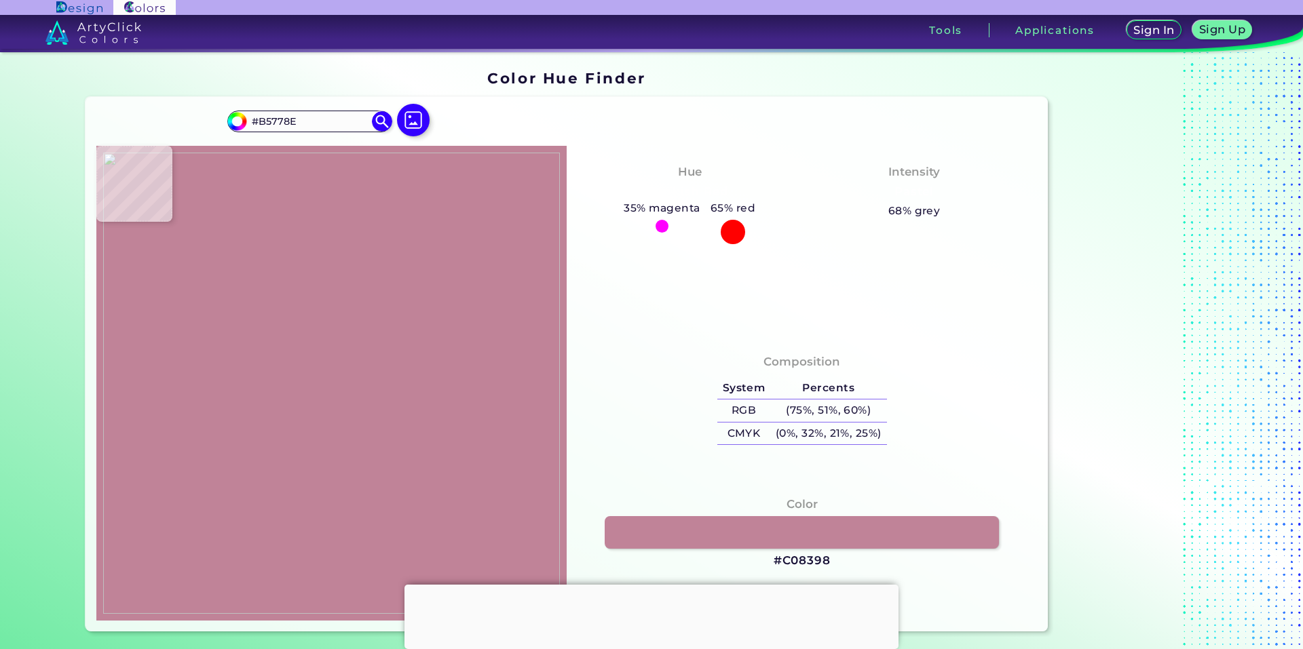
type input "#C8879F"
type input "#a66881"
type input "#A66881"
type input "#975a73"
type input "#975A73"
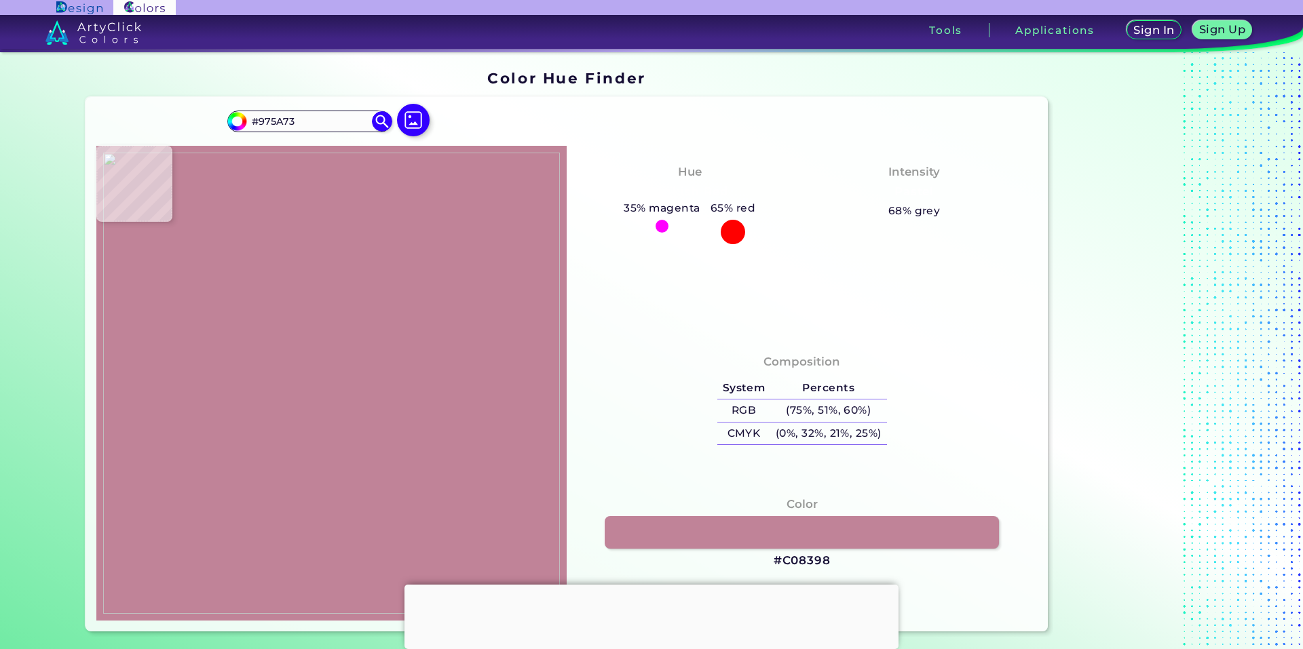
type input "#c58fa0"
type input "#C58FA0"
type input "#d798ac"
type input "#D798AC"
type input "#c2869a"
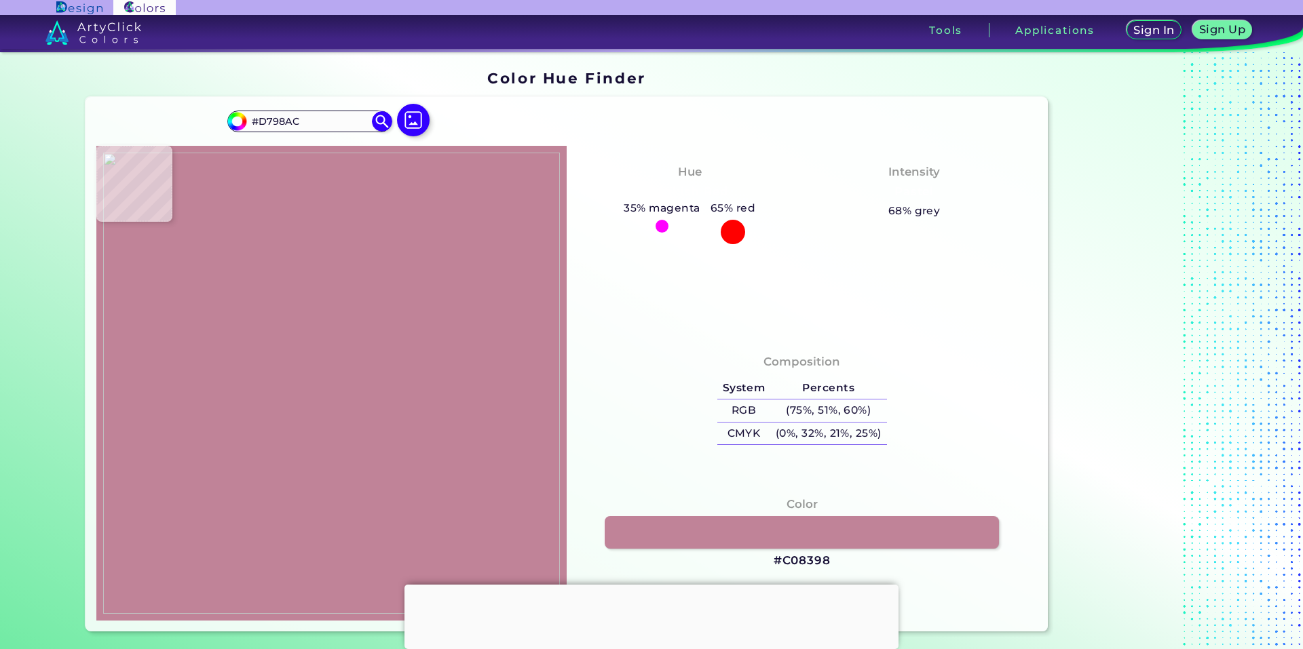
type input "#C2869A"
type input "#b77b90"
type input "#B77B90"
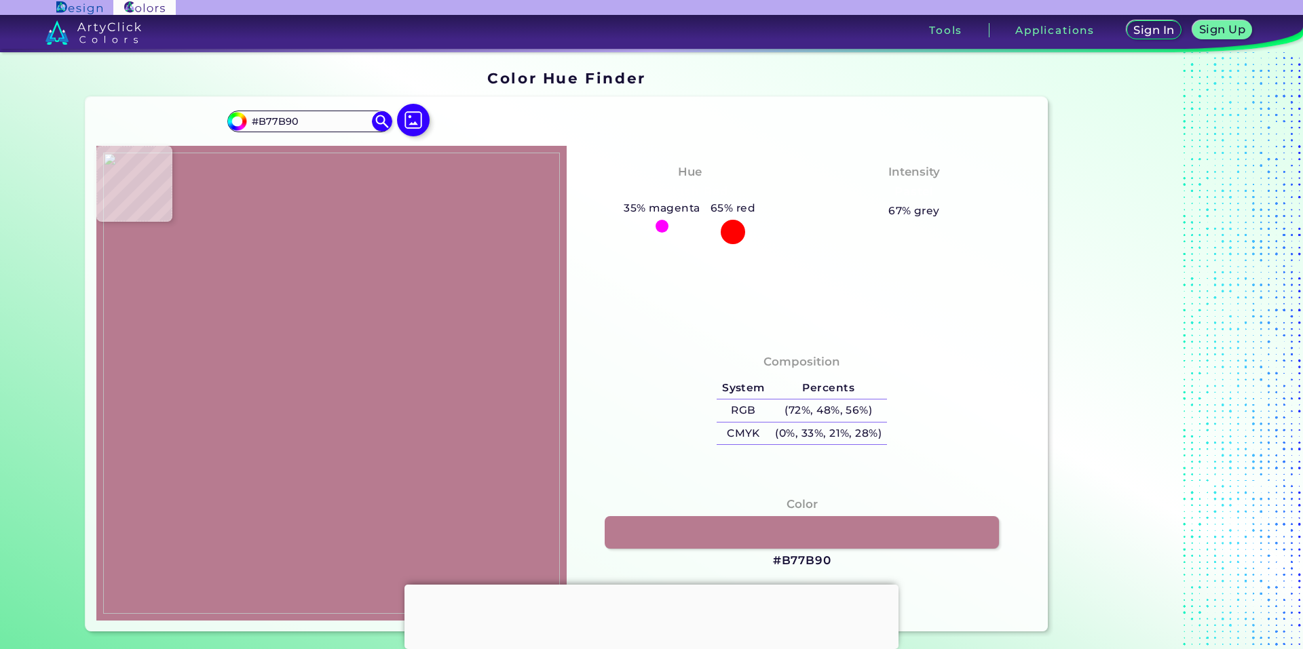
type input "#b1748c"
type input "#B1748C"
type input "#a75b7a"
type input "#A75B7A"
type input "#b36f86"
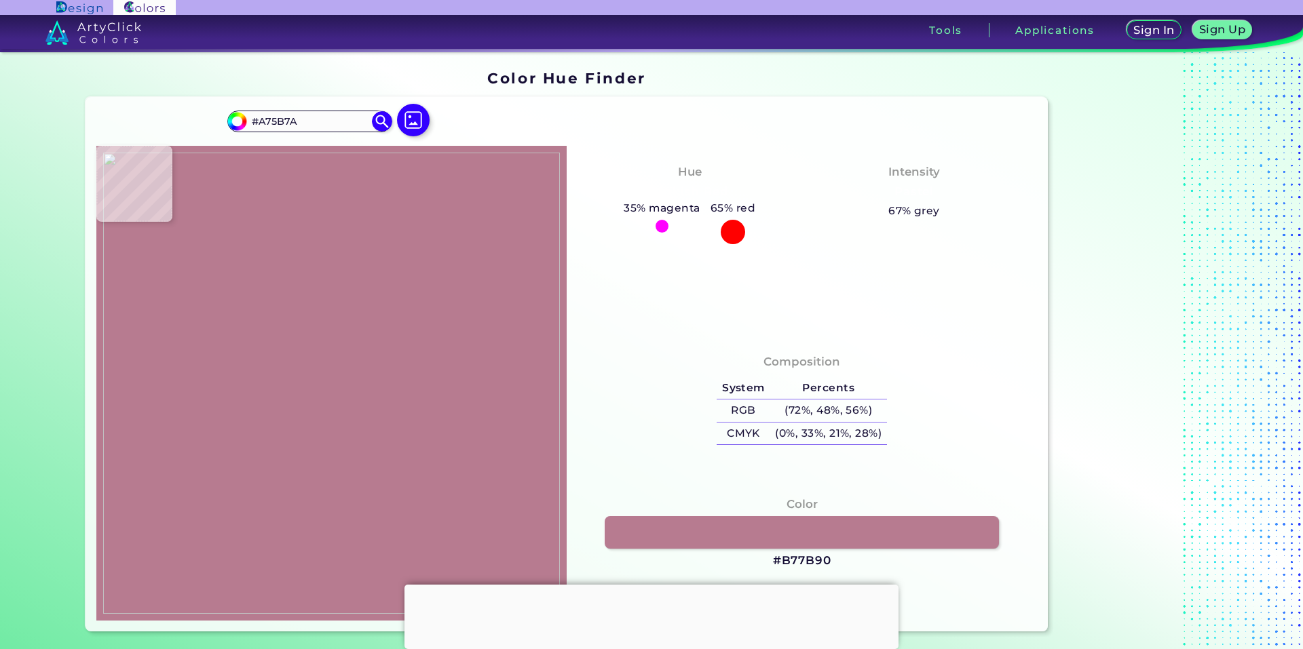
type input "#B36F86"
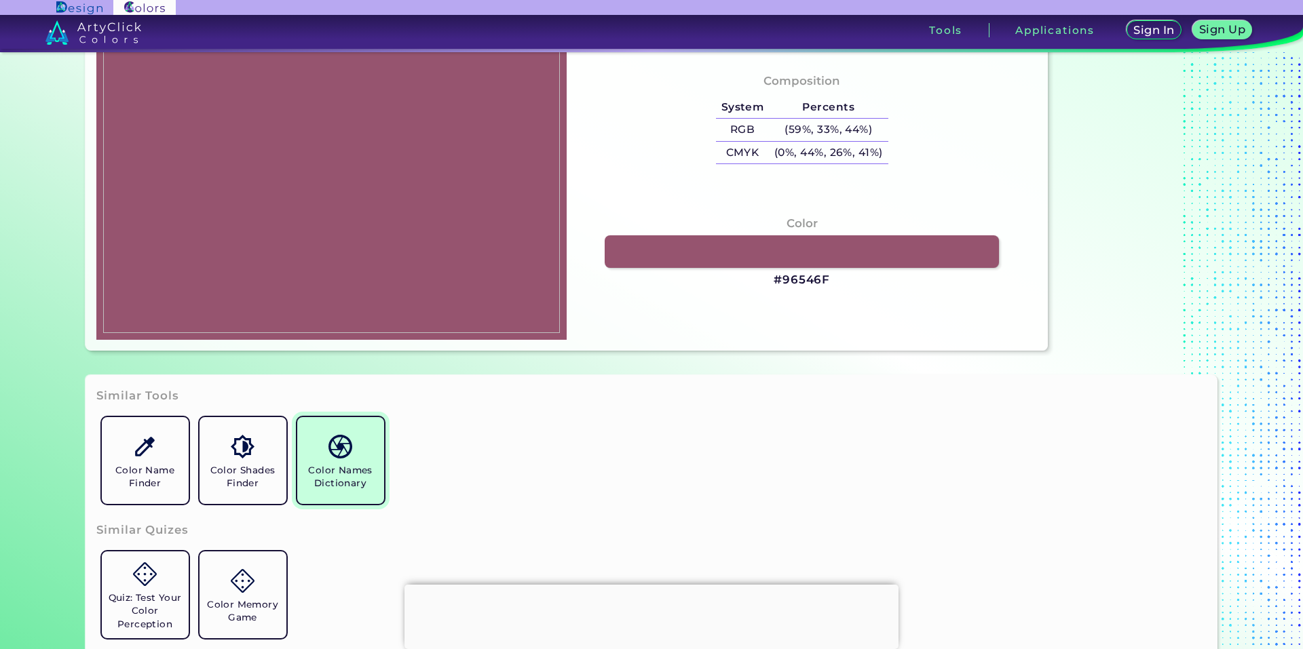
scroll to position [407, 0]
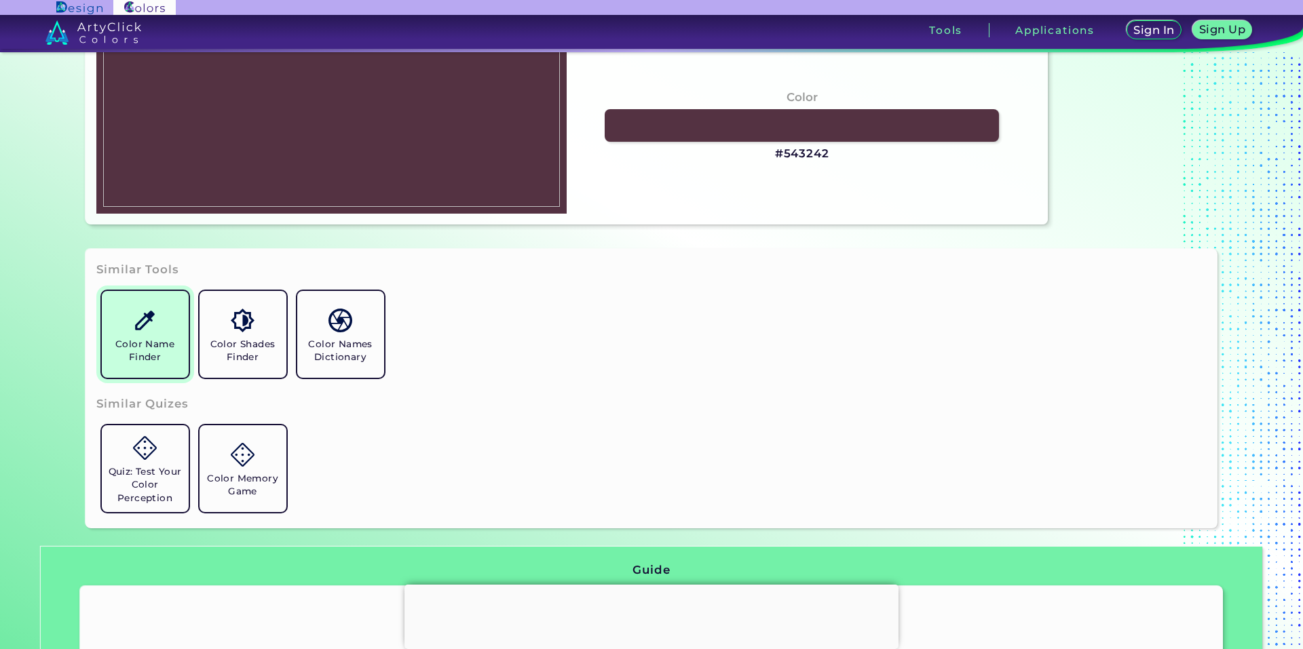
click at [151, 361] on h5 "Color Name Finder" at bounding box center [145, 351] width 76 height 26
